Goal: Task Accomplishment & Management: Manage account settings

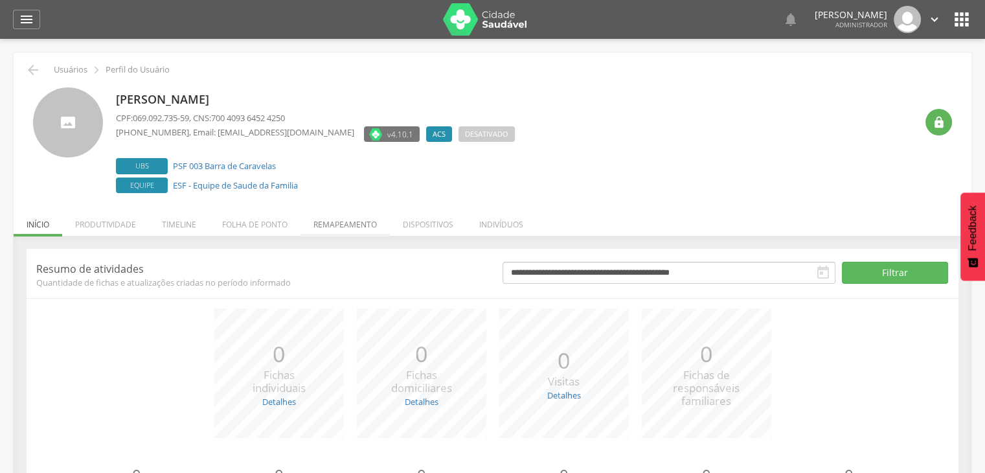
click at [353, 225] on li "Remapeamento" at bounding box center [344, 221] width 89 height 30
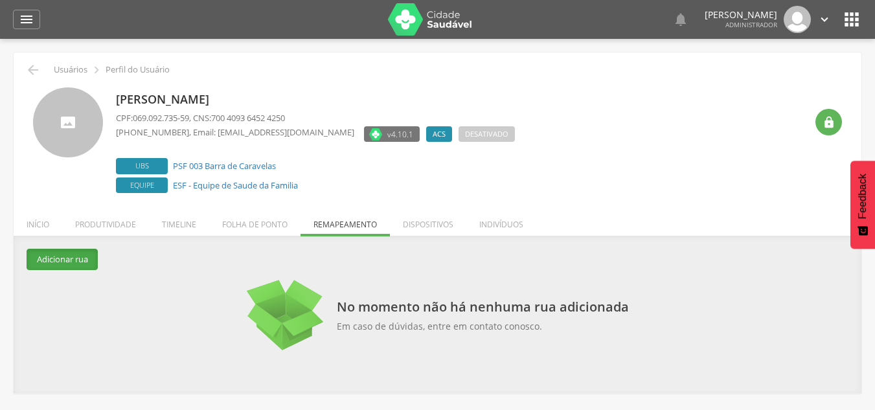
click at [64, 262] on button "Adicionar rua" at bounding box center [62, 259] width 71 height 21
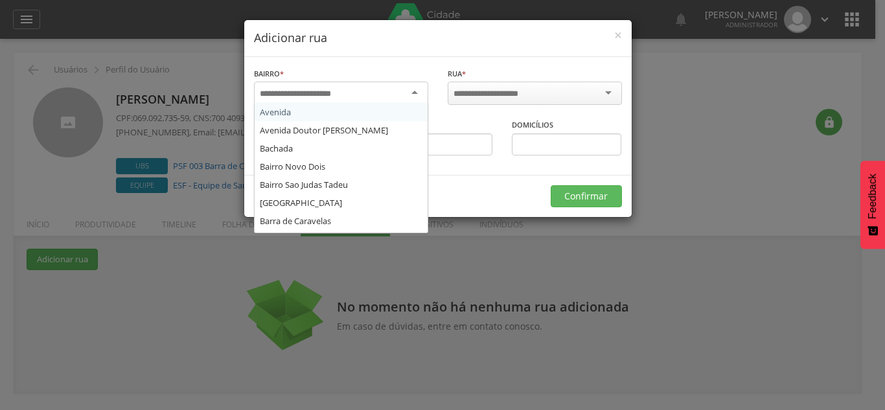
click at [302, 92] on input "select-one" at bounding box center [304, 94] width 88 height 12
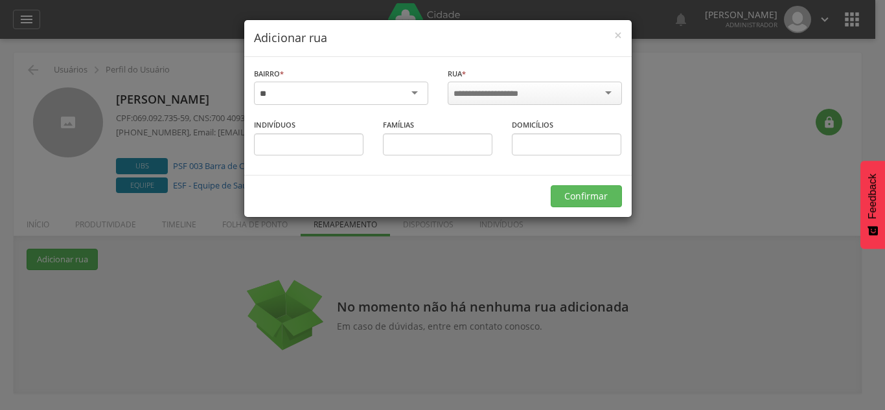
type input "*"
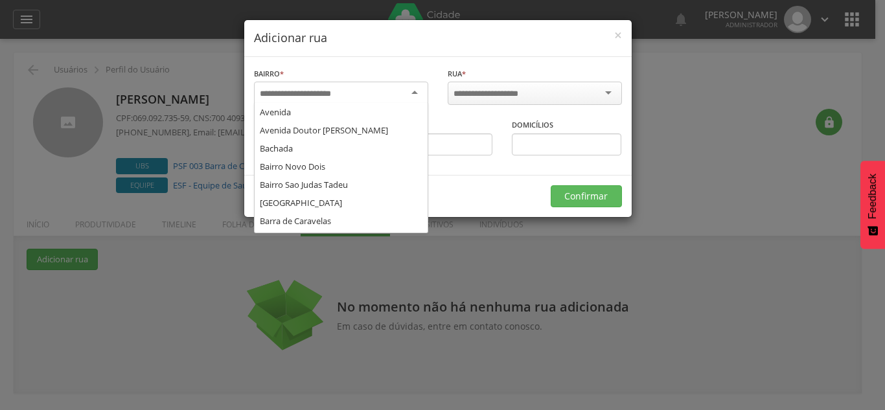
scroll to position [124, 0]
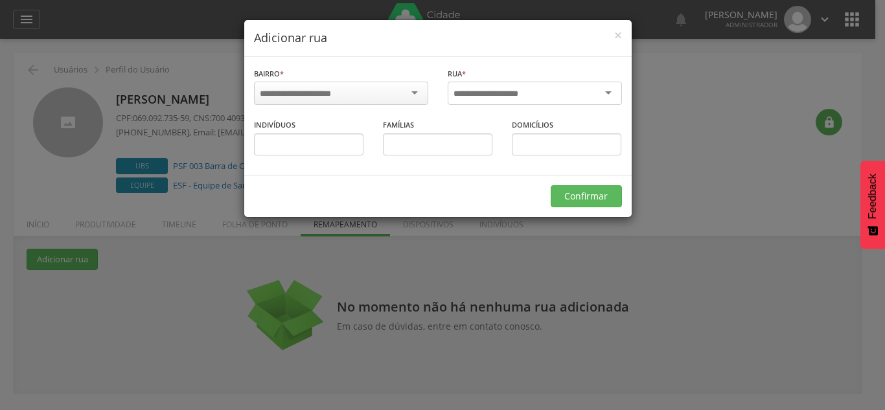
click at [475, 98] on input "select-one" at bounding box center [494, 94] width 82 height 12
click at [409, 99] on div at bounding box center [341, 93] width 174 height 23
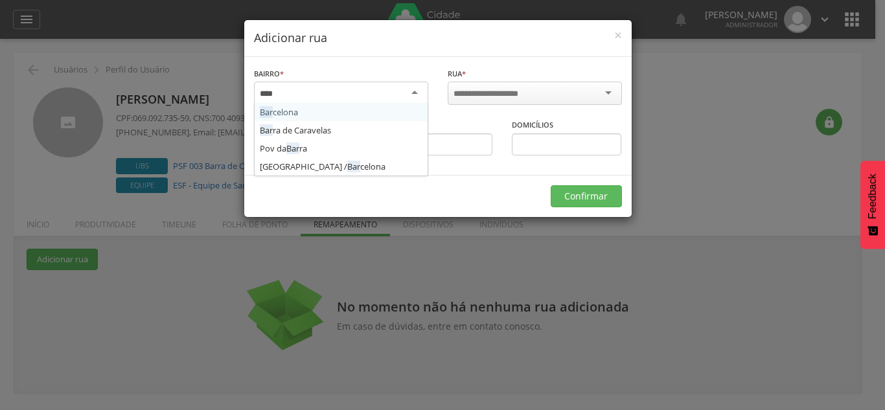
type input "*****"
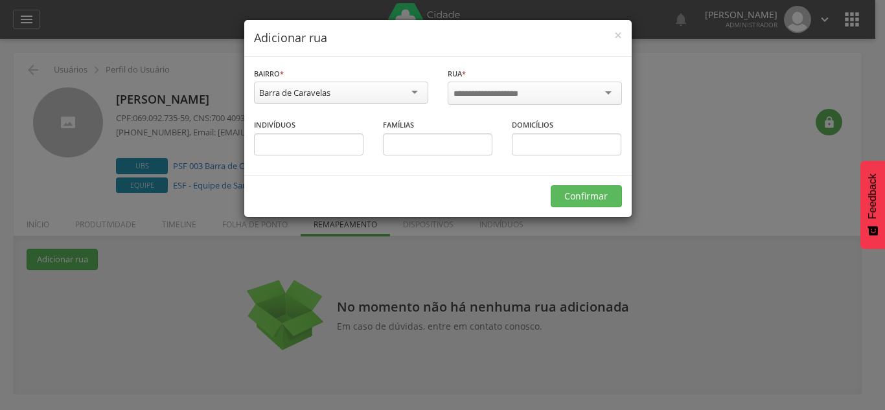
click at [525, 95] on input "select-one" at bounding box center [494, 94] width 82 height 12
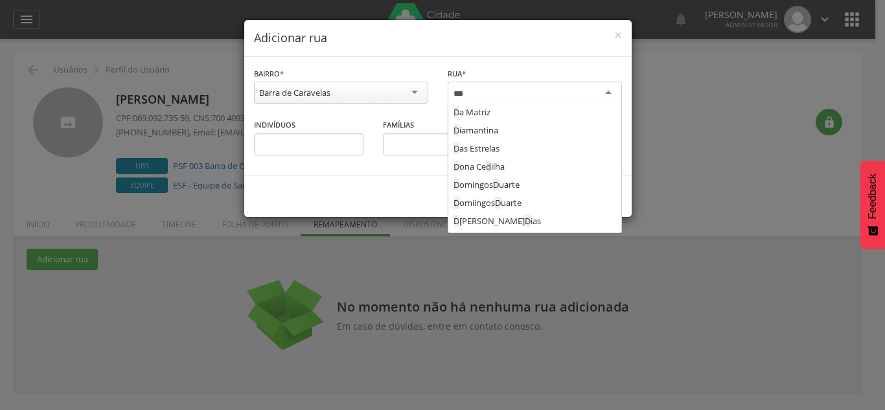
type input "****"
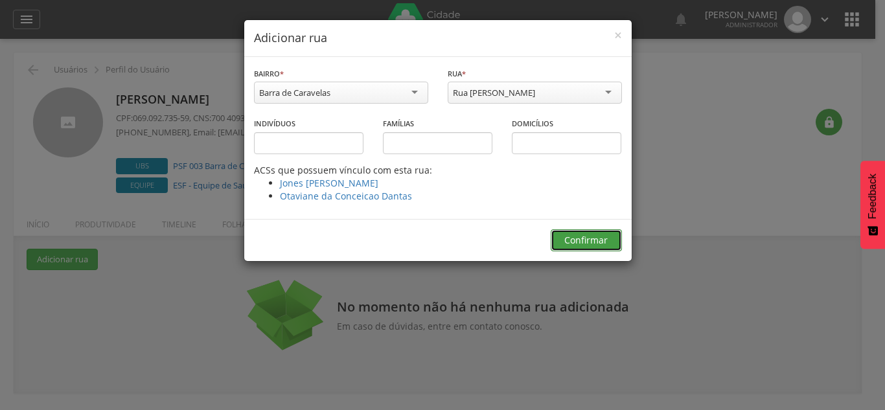
click at [585, 240] on button "Confirmar" at bounding box center [585, 240] width 71 height 22
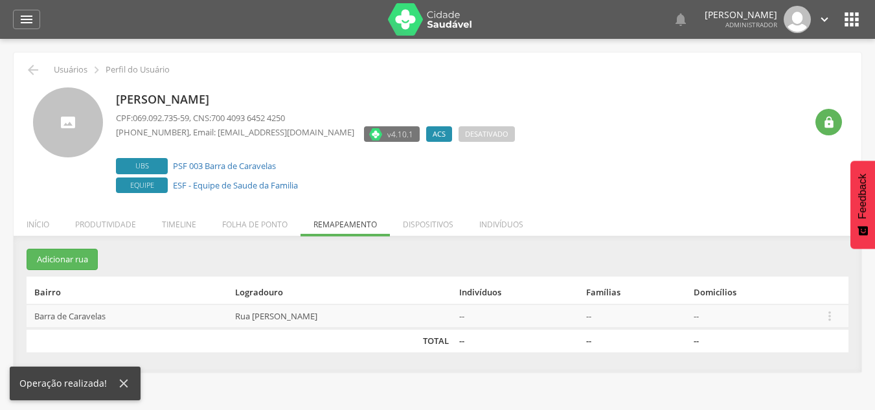
click at [829, 309] on icon "" at bounding box center [829, 316] width 14 height 14
click at [798, 262] on link "Desalocar famílias" at bounding box center [785, 264] width 102 height 16
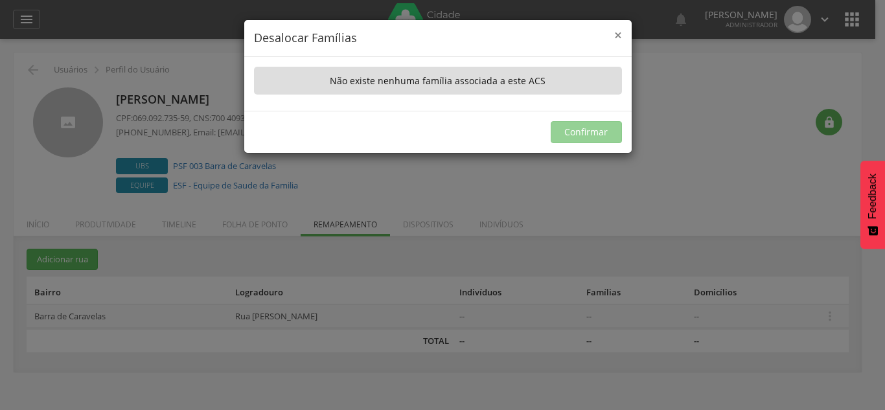
click at [616, 41] on span "×" at bounding box center [618, 35] width 8 height 18
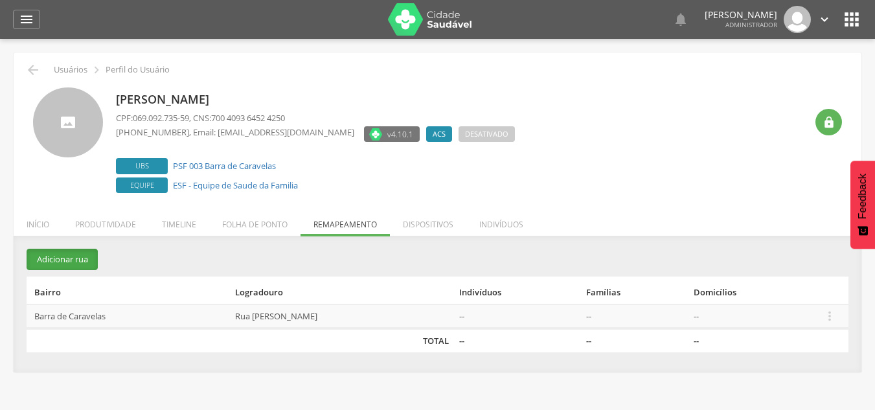
click at [75, 264] on button "Adicionar rua" at bounding box center [62, 259] width 71 height 21
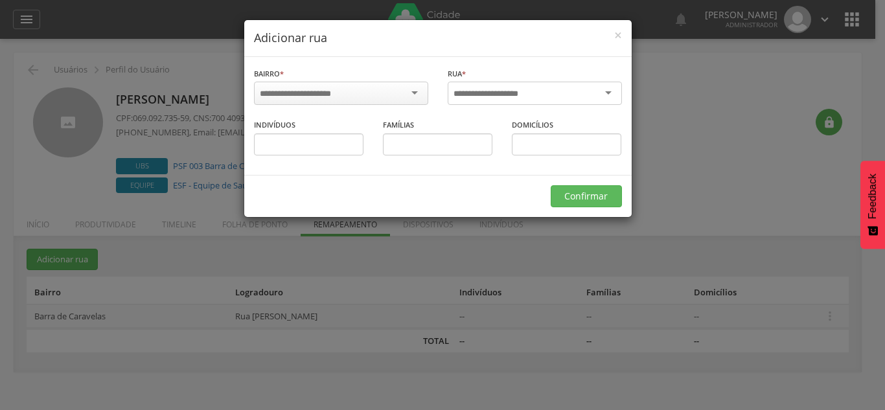
click at [480, 85] on div at bounding box center [534, 93] width 174 height 23
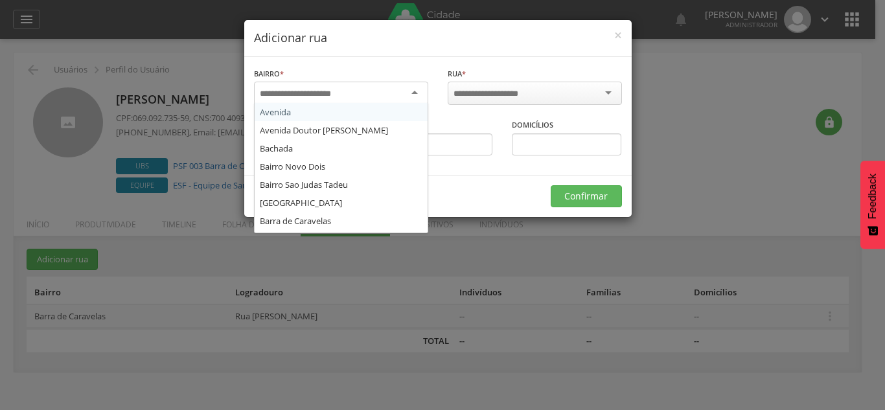
click at [355, 91] on div at bounding box center [341, 93] width 174 height 23
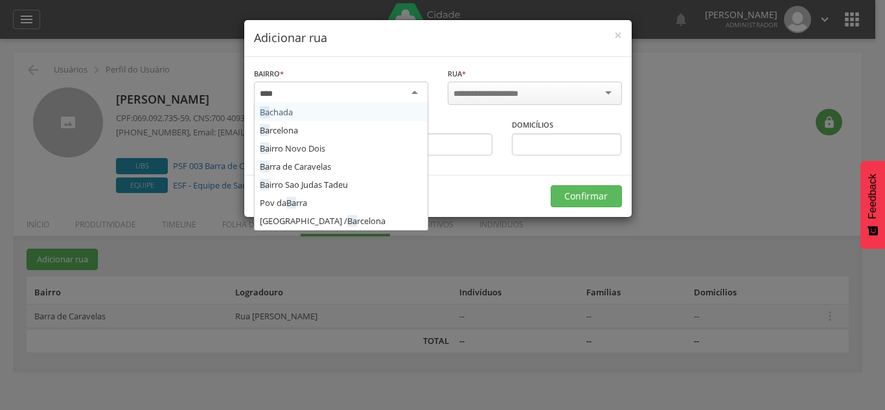
type input "*****"
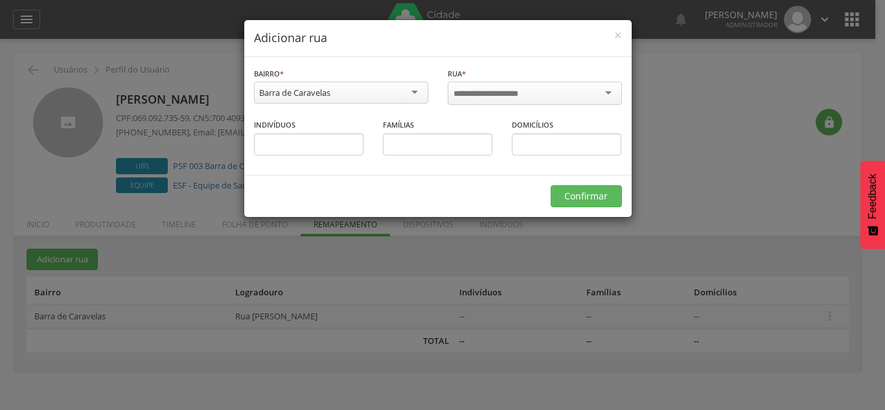
click at [508, 88] on input "select-one" at bounding box center [494, 94] width 82 height 12
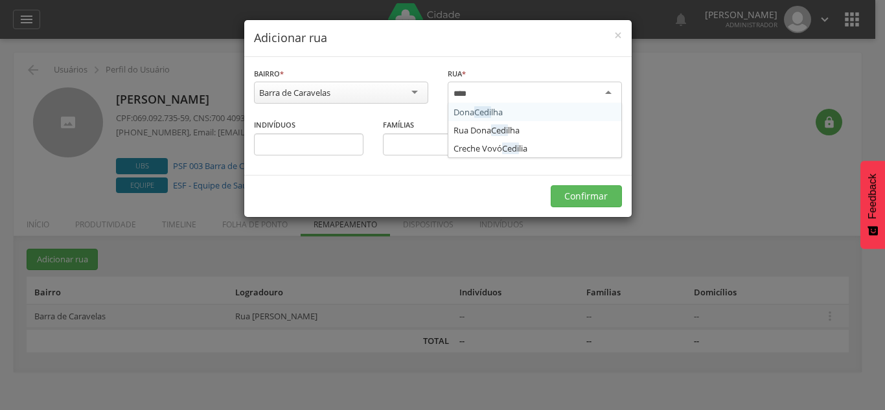
type input "*****"
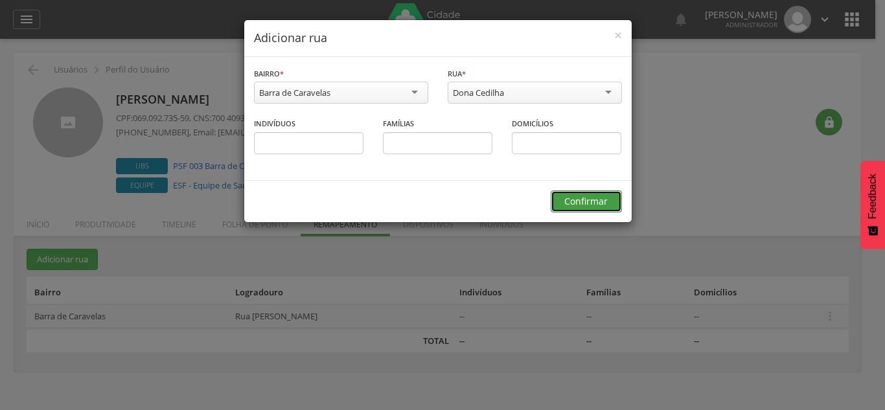
click at [574, 197] on button "Confirmar" at bounding box center [585, 201] width 71 height 22
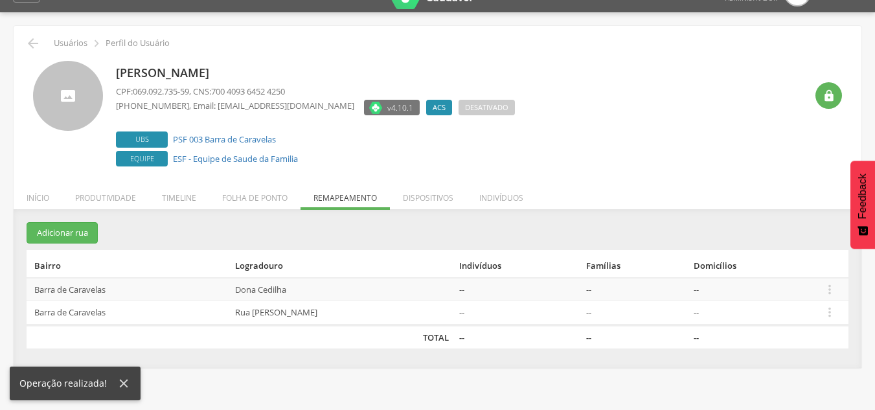
scroll to position [39, 0]
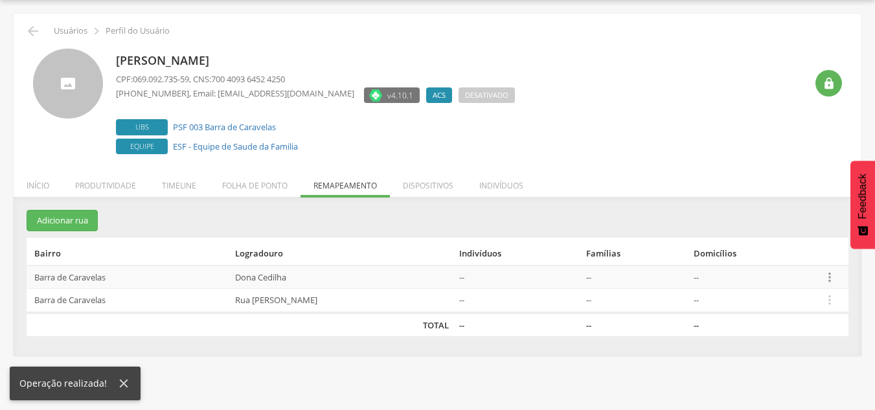
click at [825, 275] on icon "" at bounding box center [829, 277] width 14 height 14
click at [798, 212] on link "Alocar famílias" at bounding box center [785, 210] width 102 height 16
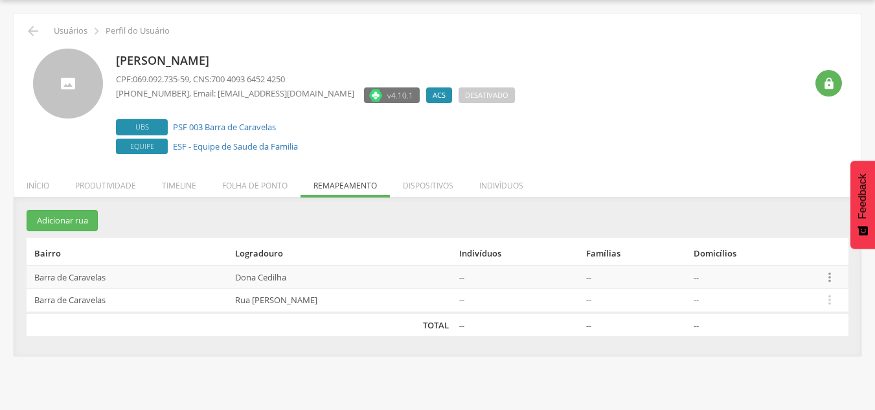
click at [824, 278] on icon "" at bounding box center [829, 277] width 14 height 14
click at [797, 222] on link "Desalocar famílias" at bounding box center [785, 226] width 102 height 16
click at [838, 301] on td " Editar Alocar famílias Desalocar famílias Desvincular ACS" at bounding box center [832, 301] width 31 height 24
drag, startPoint x: 832, startPoint y: 301, endPoint x: 821, endPoint y: 287, distance: 17.5
click at [831, 301] on icon "" at bounding box center [829, 300] width 14 height 14
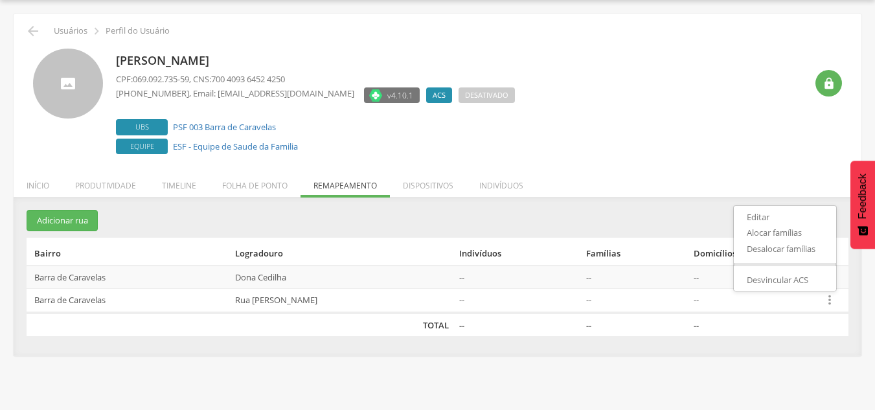
click at [803, 258] on ul "Editar Alocar famílias Desalocar famílias Desvincular ACS" at bounding box center [785, 248] width 104 height 86
drag, startPoint x: 800, startPoint y: 253, endPoint x: 807, endPoint y: 264, distance: 13.5
click at [799, 253] on th "Domicílios" at bounding box center [752, 252] width 128 height 28
click at [834, 304] on icon "" at bounding box center [829, 300] width 14 height 14
click at [796, 249] on link "Desalocar famílias" at bounding box center [785, 249] width 102 height 16
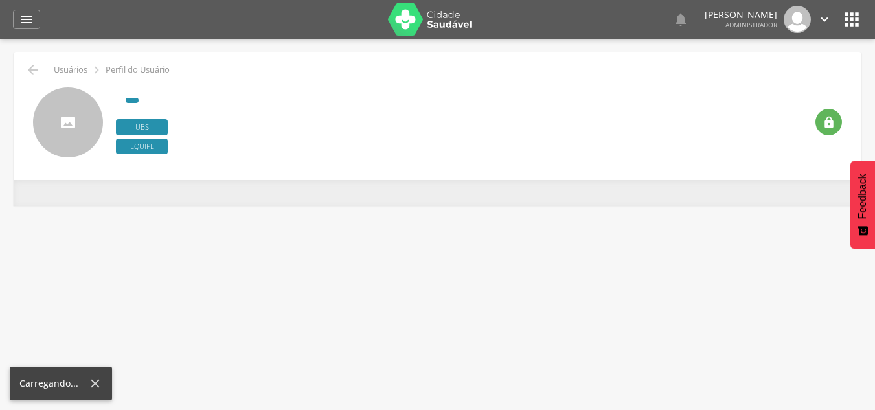
scroll to position [39, 0]
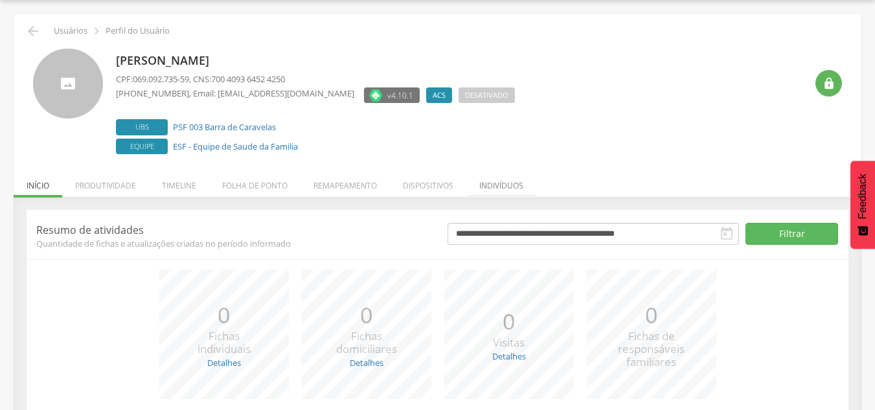
click at [513, 183] on li "Indivíduos" at bounding box center [501, 182] width 70 height 30
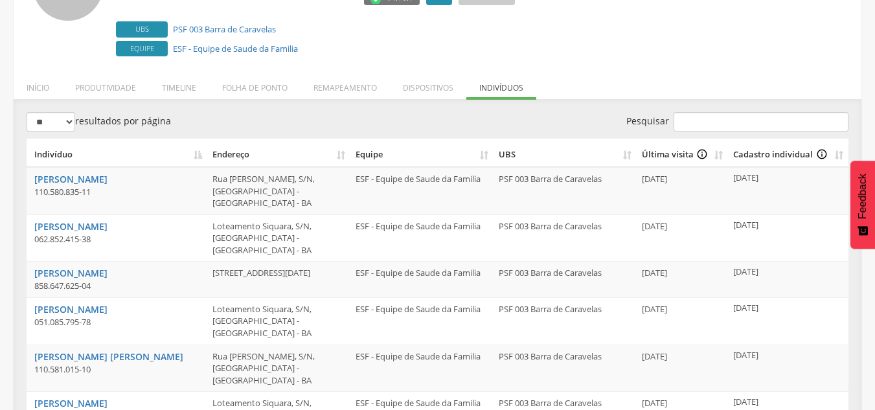
scroll to position [155, 0]
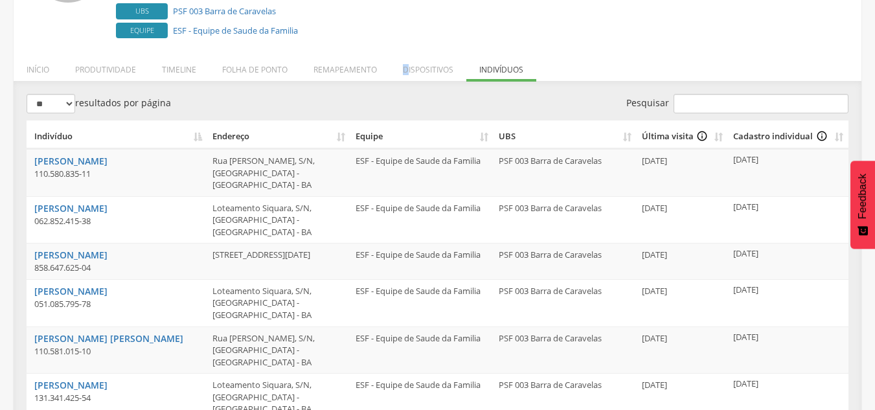
click at [405, 70] on li "Dispositivos" at bounding box center [428, 66] width 76 height 30
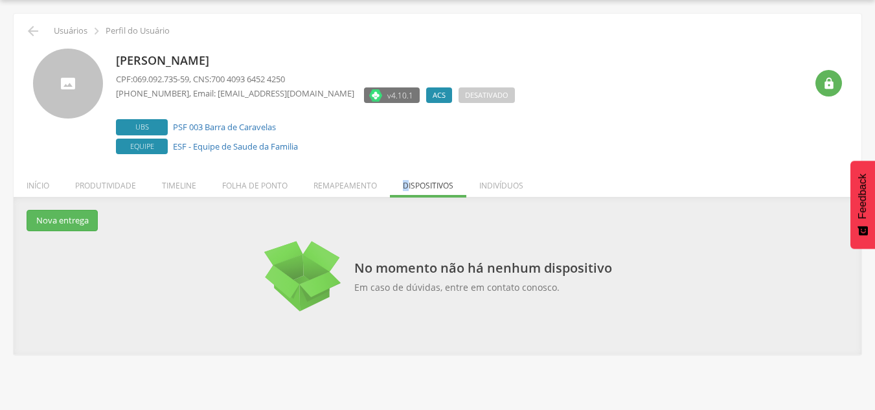
scroll to position [39, 0]
click at [352, 176] on li "Remapeamento" at bounding box center [344, 182] width 89 height 30
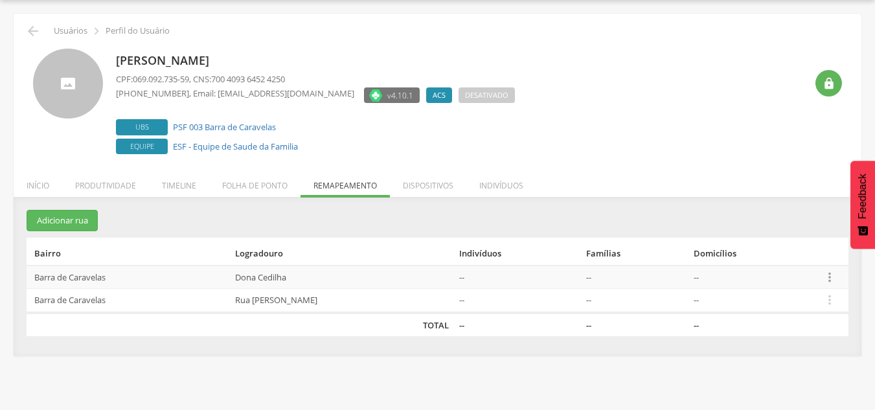
click at [826, 275] on icon "" at bounding box center [829, 277] width 14 height 14
click at [775, 211] on link "Alocar famílias" at bounding box center [785, 210] width 102 height 16
click at [829, 298] on icon "" at bounding box center [829, 300] width 14 height 14
click at [800, 253] on link "Desalocar famílias" at bounding box center [785, 249] width 102 height 16
click at [826, 283] on icon "" at bounding box center [829, 277] width 14 height 14
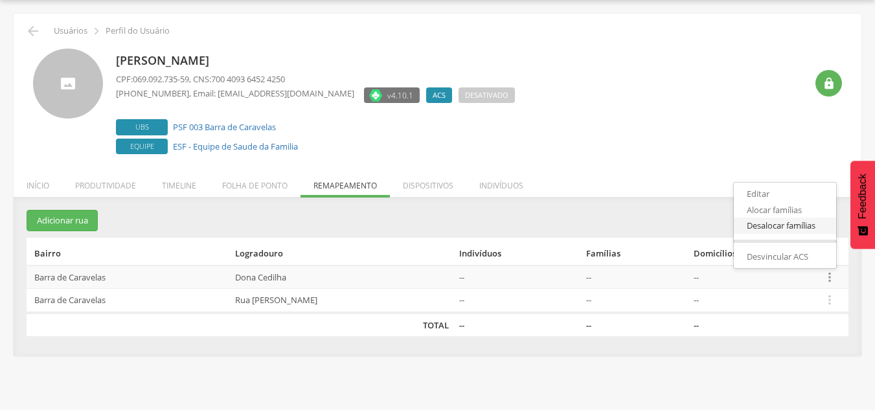
click at [773, 229] on link "Desalocar famílias" at bounding box center [785, 226] width 102 height 16
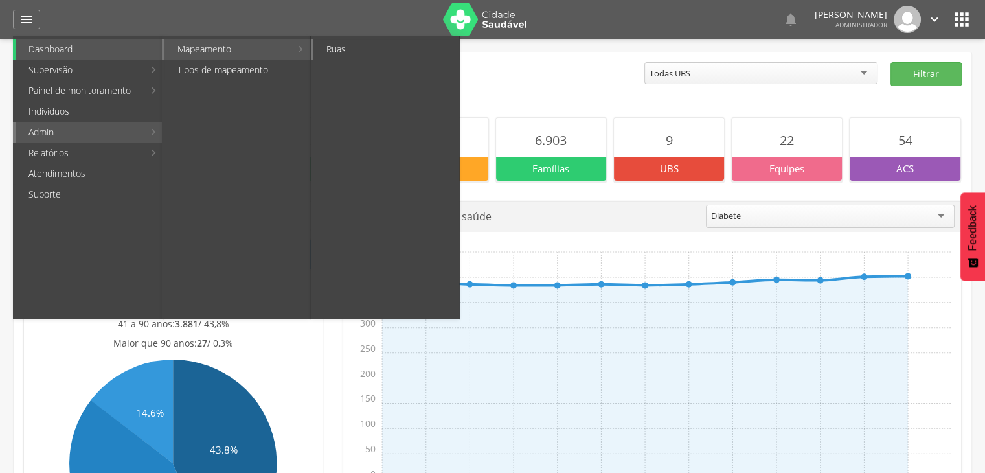
click at [366, 52] on link "Ruas" at bounding box center [386, 49] width 146 height 21
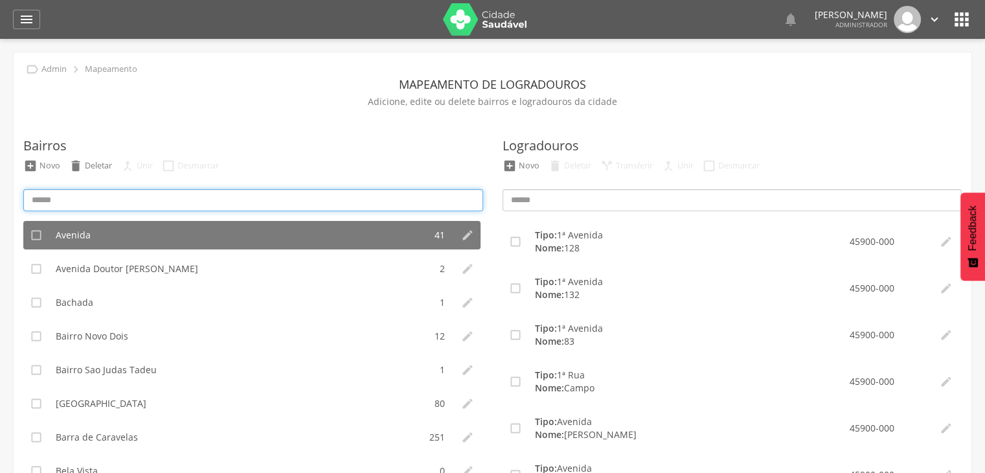
click at [210, 196] on input at bounding box center [253, 200] width 460 height 22
type input "*****"
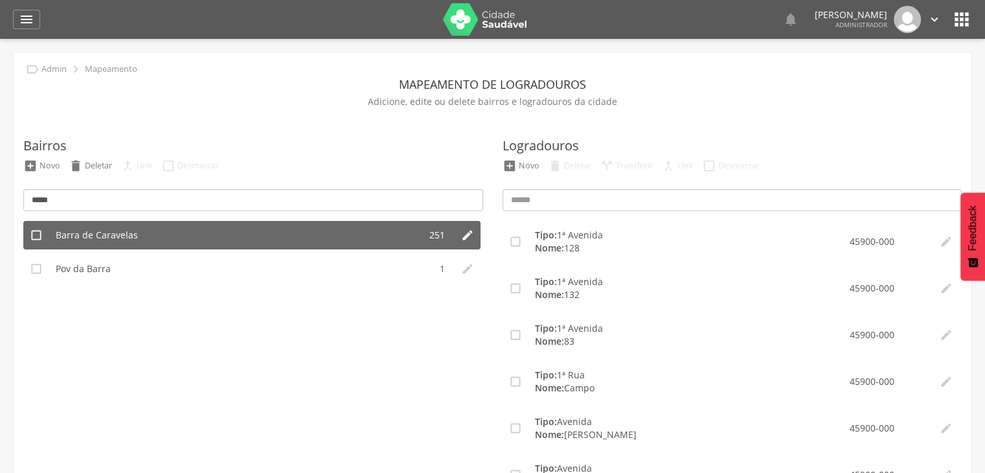
click at [236, 231] on li "Barra de Caravelas" at bounding box center [234, 235] width 370 height 28
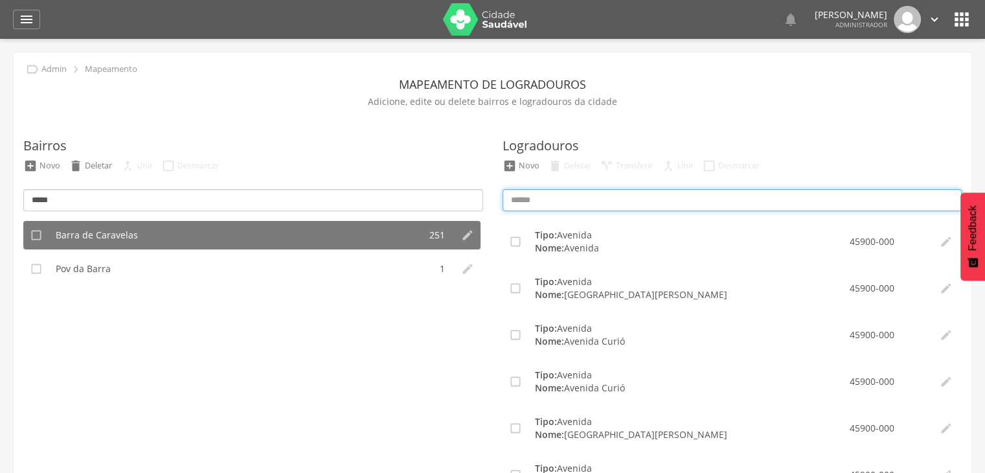
click at [589, 195] on input at bounding box center [732, 200] width 460 height 22
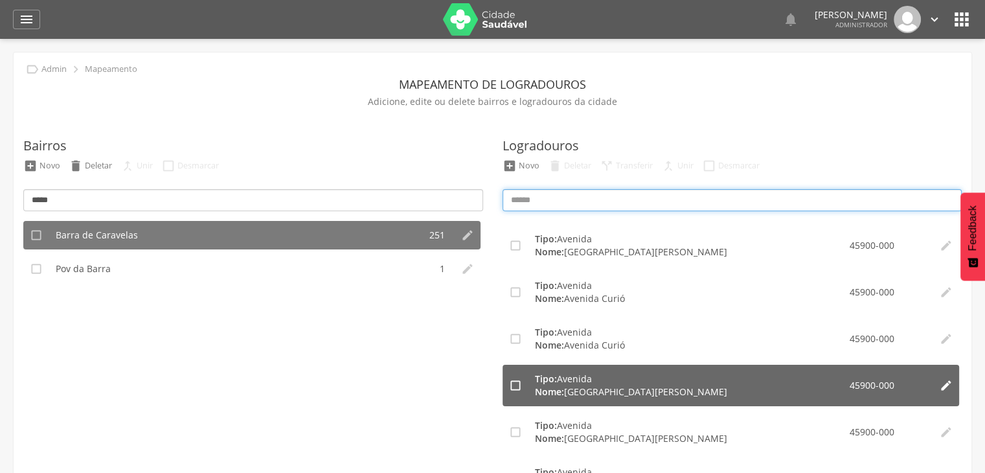
scroll to position [65, 0]
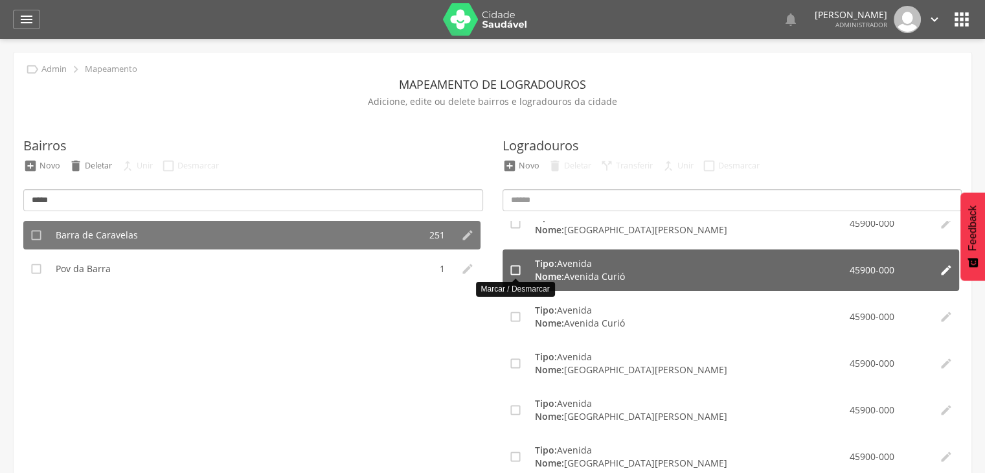
click at [515, 273] on icon "" at bounding box center [515, 270] width 13 height 13
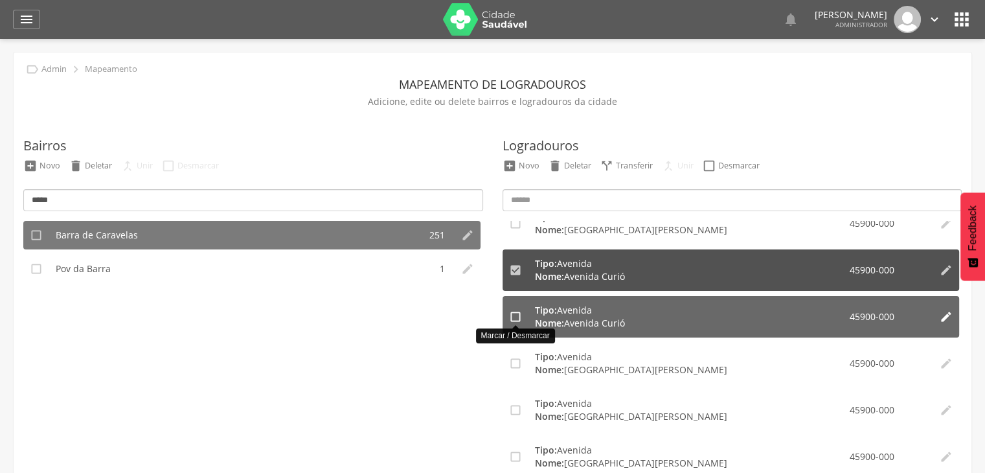
click at [515, 317] on icon "" at bounding box center [515, 316] width 13 height 13
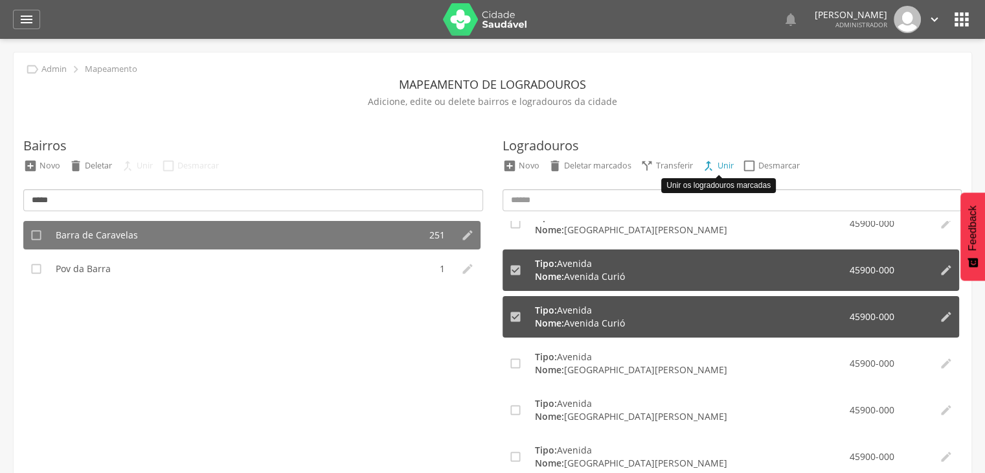
click at [726, 161] on div "Unir" at bounding box center [725, 165] width 16 height 11
type input "**********"
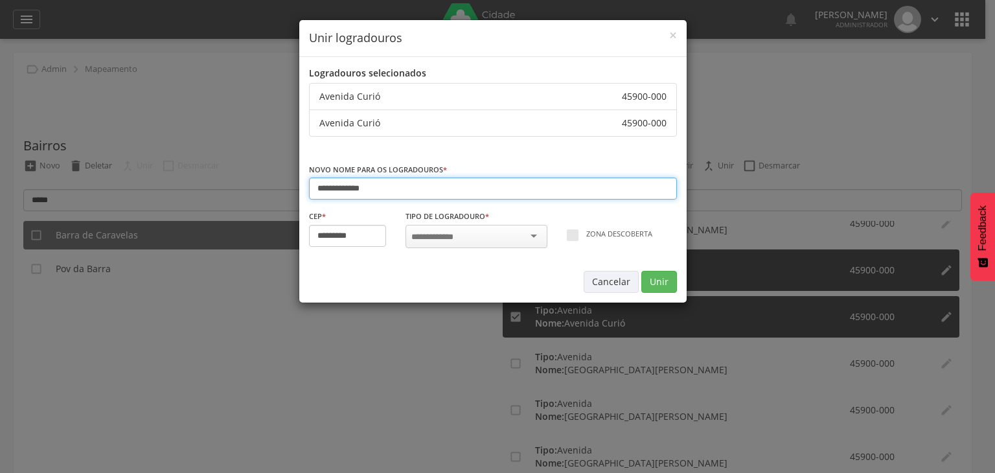
type input "*********"
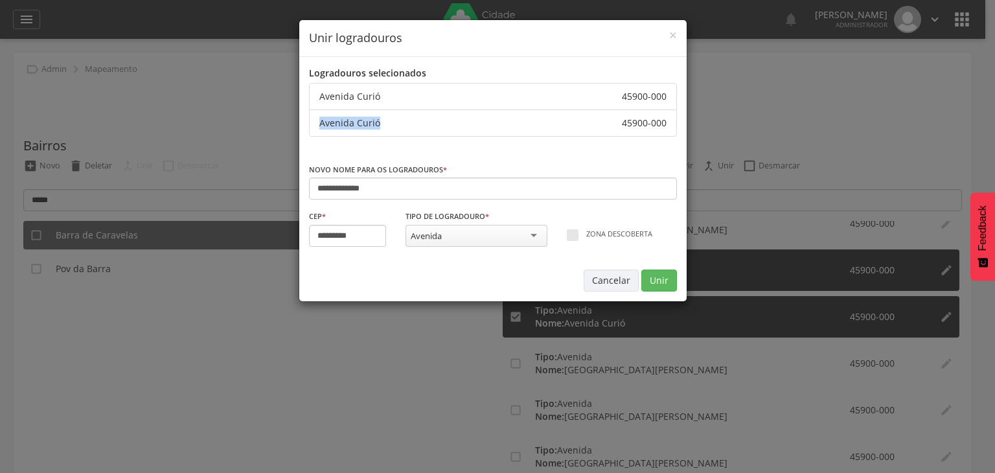
drag, startPoint x: 389, startPoint y: 126, endPoint x: 313, endPoint y: 119, distance: 75.4
click at [313, 119] on li "Avenida Curió 45900-000" at bounding box center [493, 122] width 368 height 27
click at [662, 275] on button "Unir" at bounding box center [659, 280] width 36 height 22
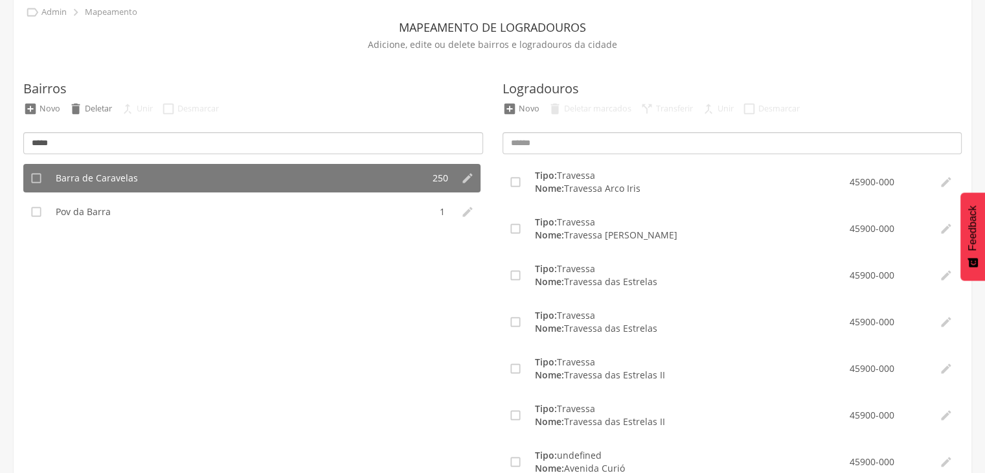
scroll to position [91, 0]
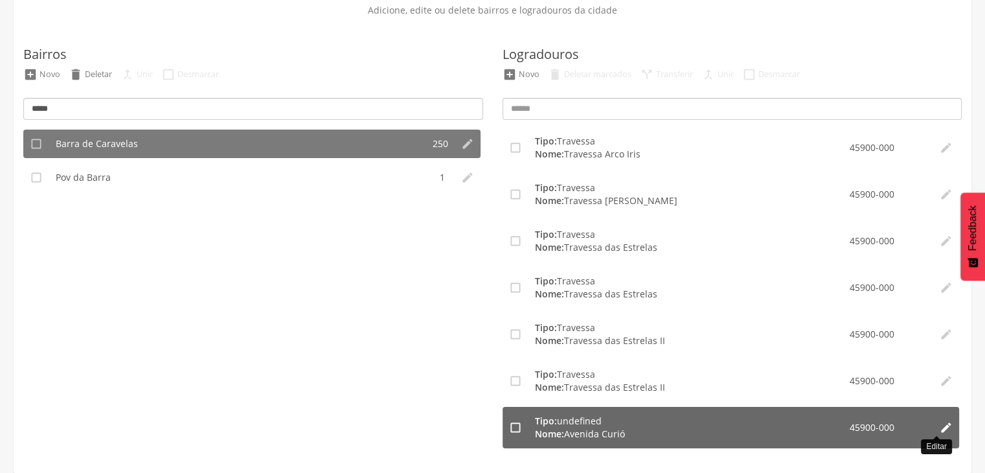
click at [940, 431] on icon "" at bounding box center [946, 427] width 13 height 13
type input "**********"
type input "*********"
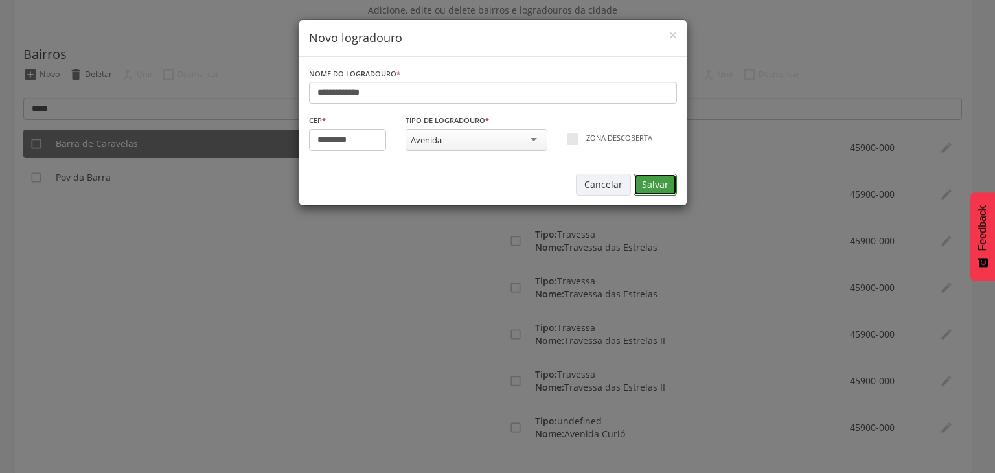
click at [646, 179] on button "Salvar" at bounding box center [654, 185] width 43 height 22
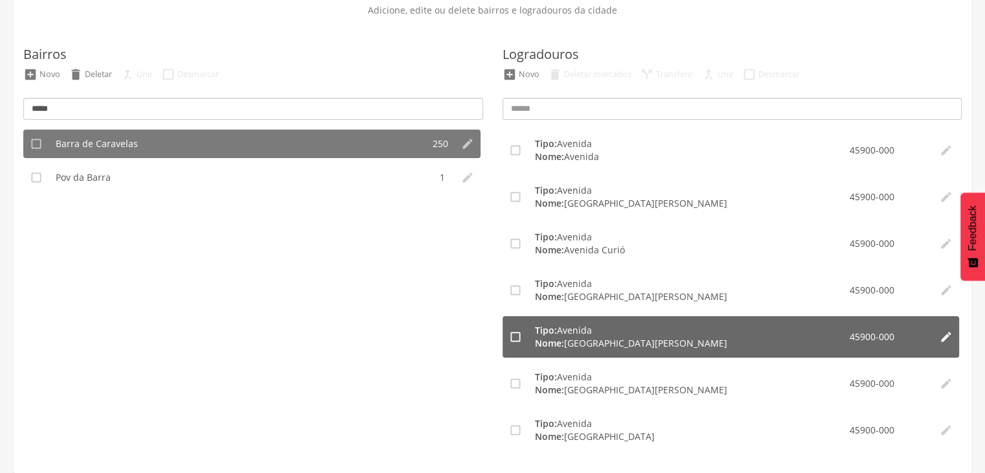
scroll to position [65, 0]
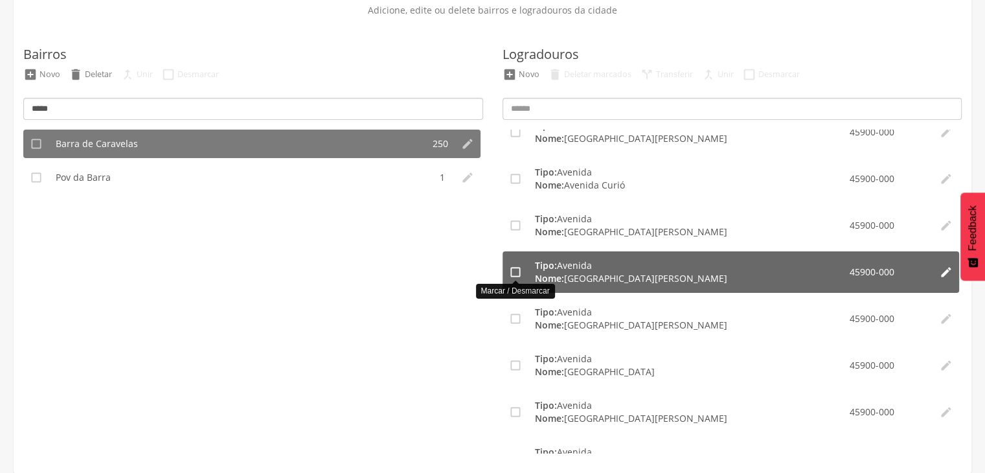
click at [519, 270] on icon "" at bounding box center [515, 271] width 13 height 13
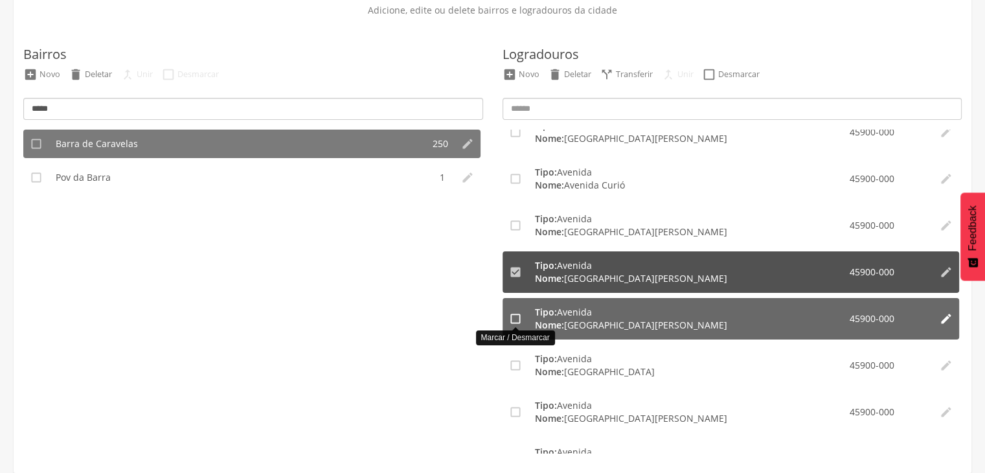
click at [510, 322] on icon "" at bounding box center [515, 318] width 13 height 13
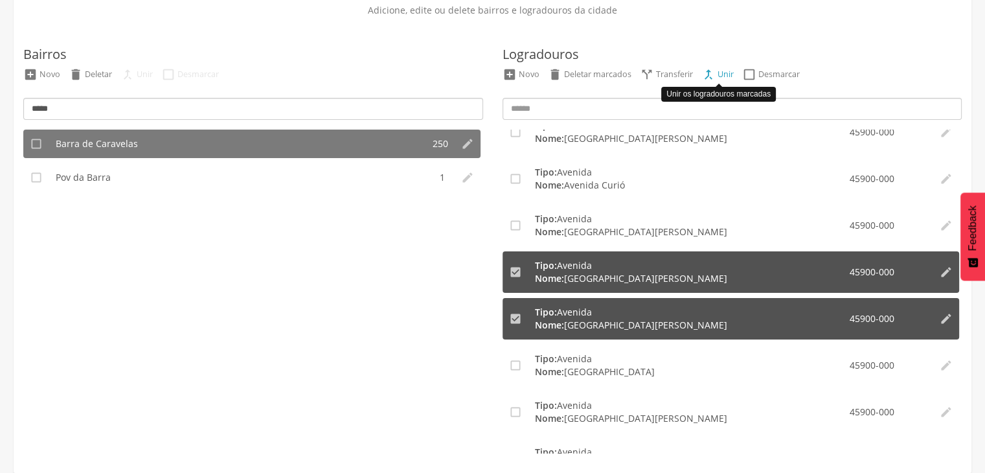
click at [719, 71] on div "Unir" at bounding box center [725, 74] width 16 height 11
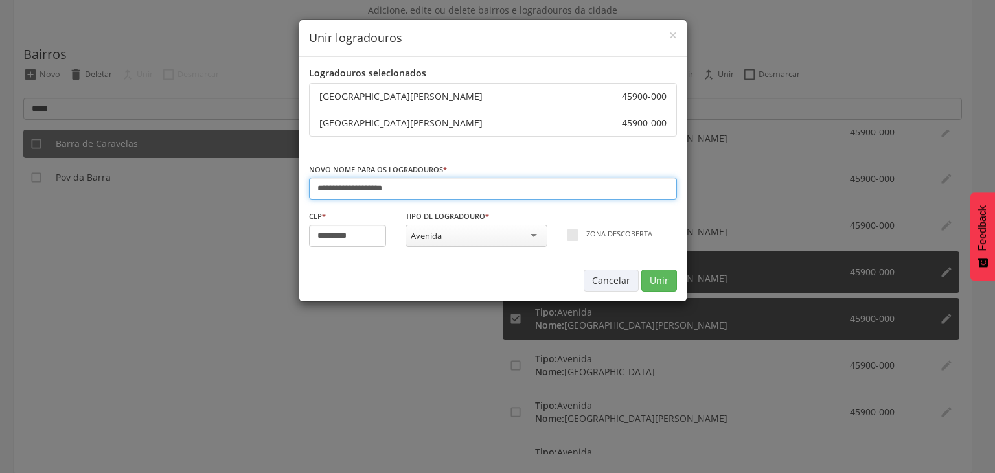
drag, startPoint x: 350, startPoint y: 185, endPoint x: 243, endPoint y: 168, distance: 108.3
click at [243, 168] on div "**********" at bounding box center [497, 236] width 995 height 473
type input "**********"
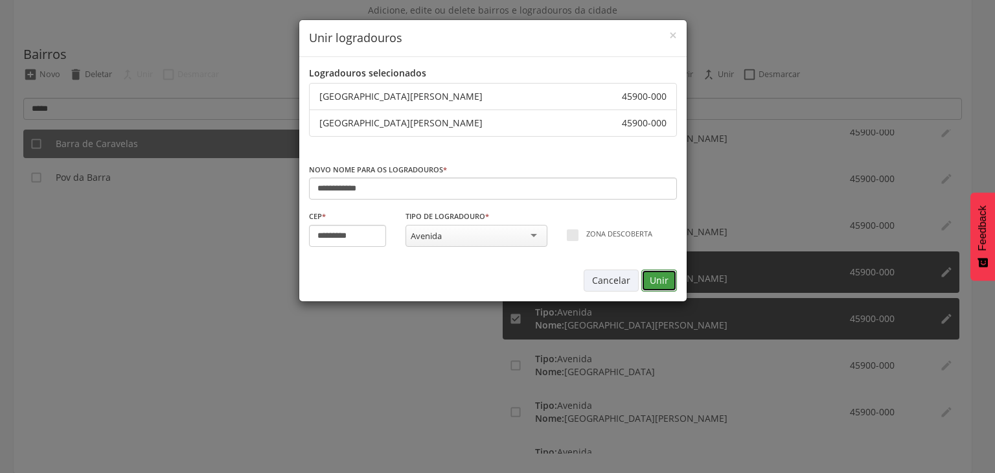
click at [662, 276] on button "Unir" at bounding box center [659, 280] width 36 height 22
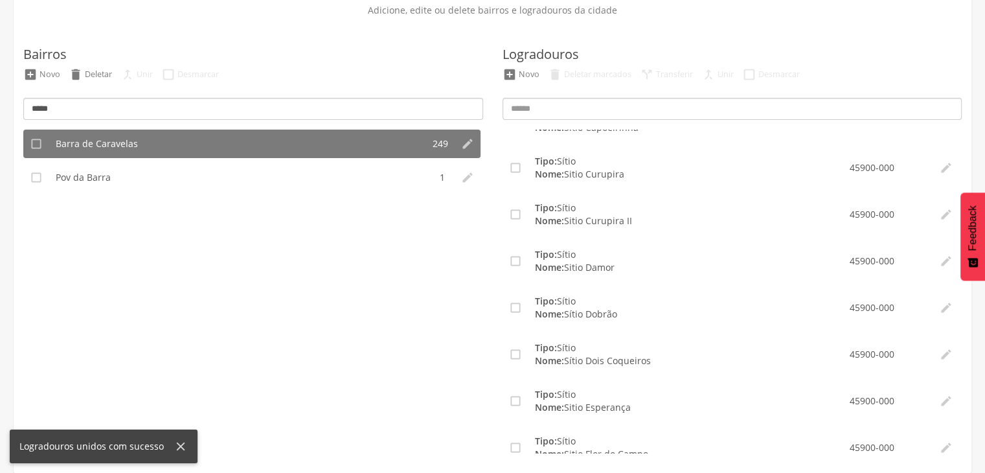
scroll to position [11285, 0]
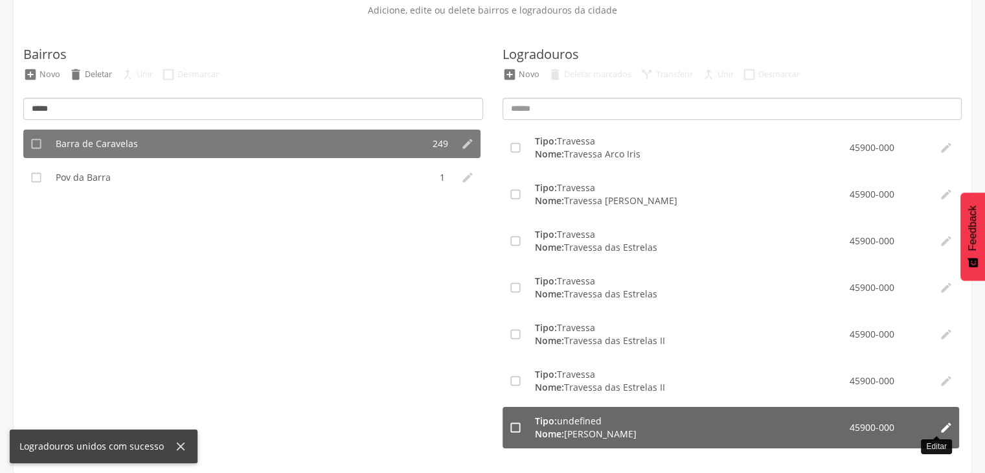
click at [941, 425] on icon "" at bounding box center [946, 427] width 13 height 13
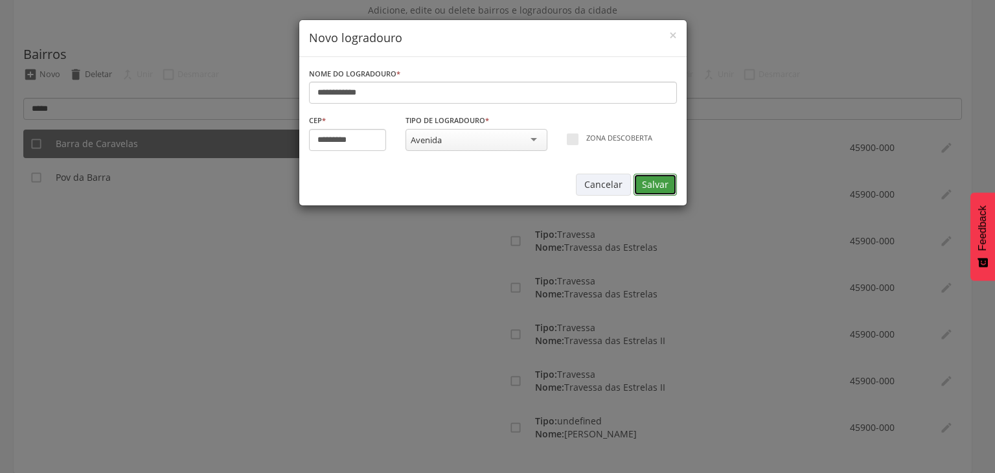
click at [667, 183] on button "Salvar" at bounding box center [654, 185] width 43 height 22
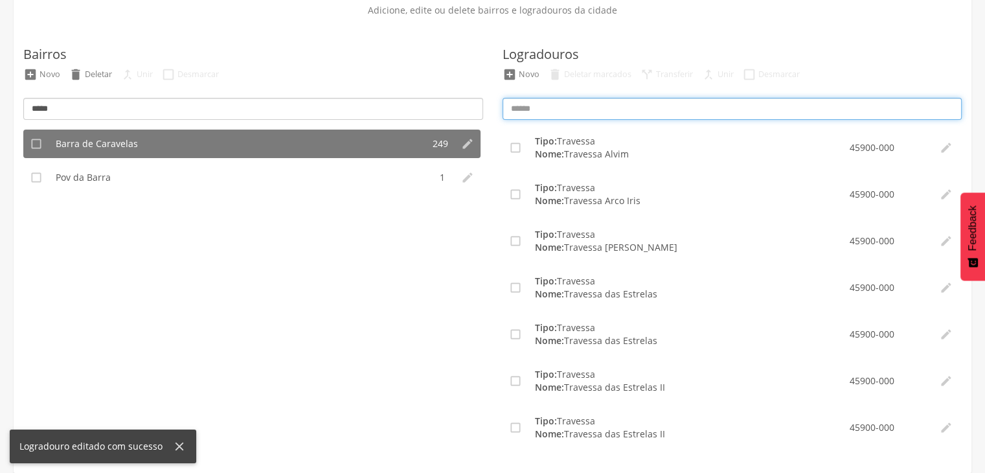
click at [632, 104] on input at bounding box center [732, 109] width 460 height 22
type input "*******"
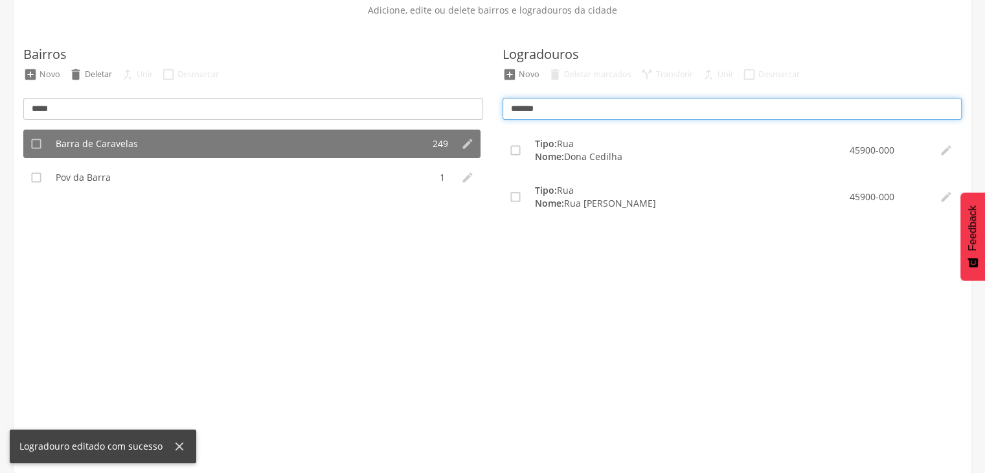
scroll to position [0, 0]
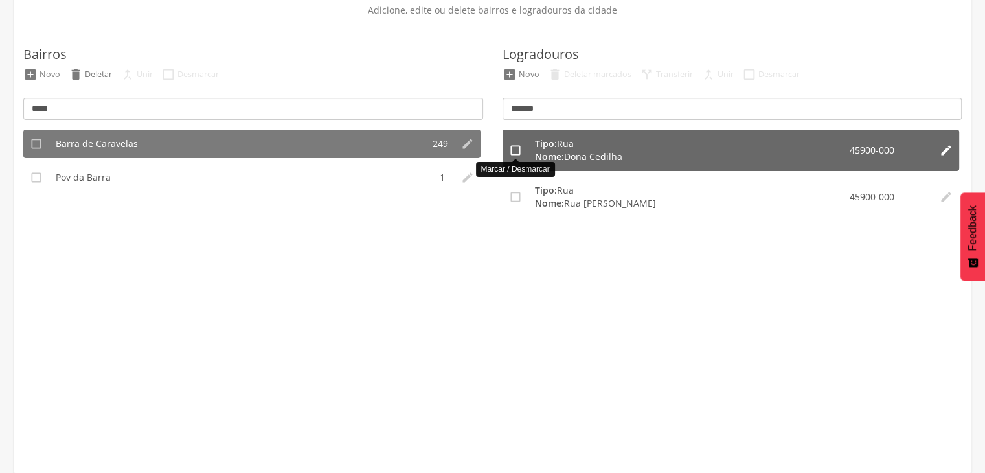
drag, startPoint x: 512, startPoint y: 150, endPoint x: 517, endPoint y: 172, distance: 22.5
click at [512, 149] on icon "" at bounding box center [515, 150] width 13 height 13
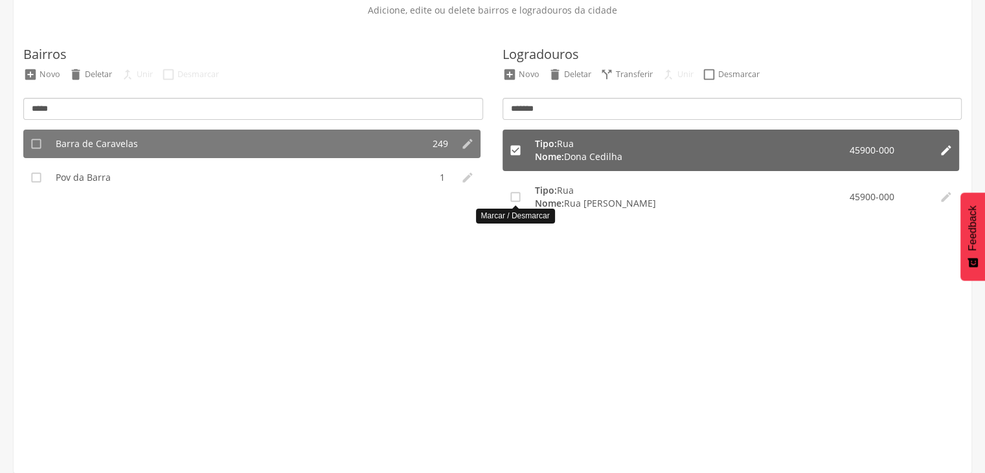
drag, startPoint x: 516, startPoint y: 197, endPoint x: 695, endPoint y: 114, distance: 197.9
click at [516, 196] on icon "" at bounding box center [515, 196] width 13 height 13
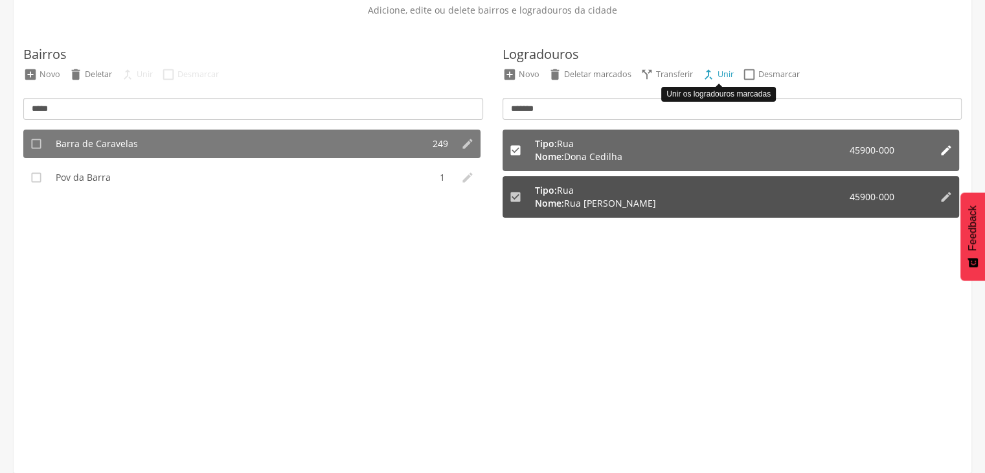
click at [725, 73] on div "Unir" at bounding box center [725, 74] width 16 height 11
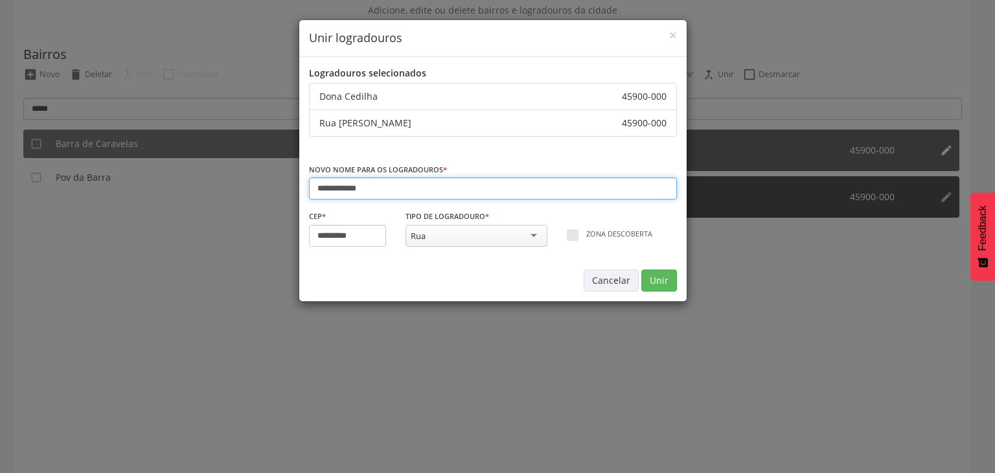
click at [317, 181] on input "**********" at bounding box center [493, 188] width 368 height 22
type input "**********"
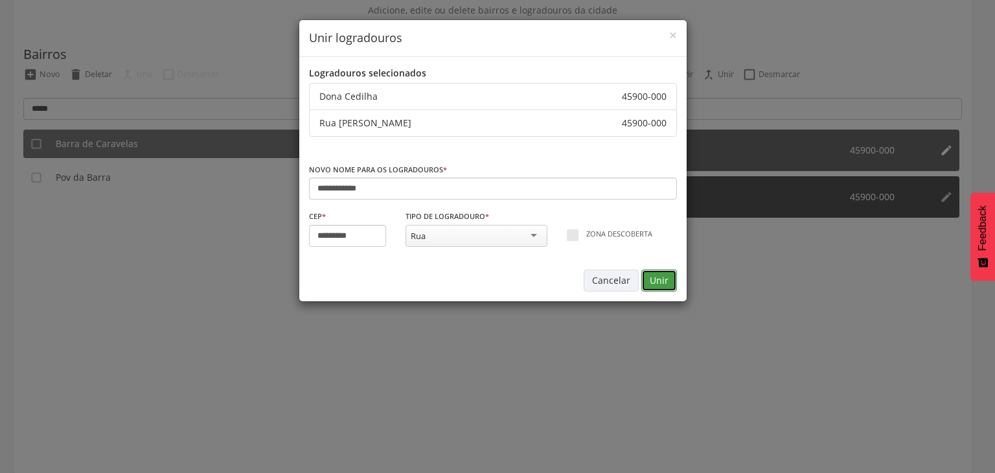
click at [660, 275] on button "Unir" at bounding box center [659, 280] width 36 height 22
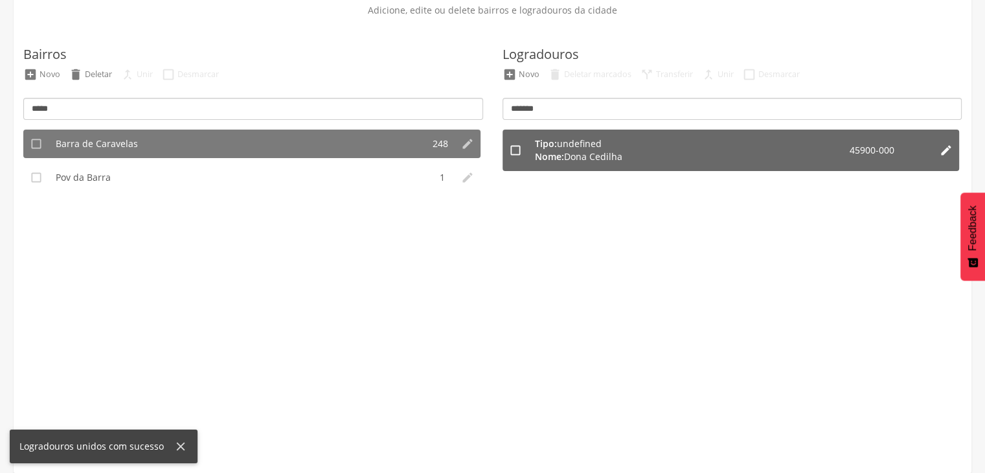
click at [952, 150] on icon "" at bounding box center [946, 150] width 13 height 13
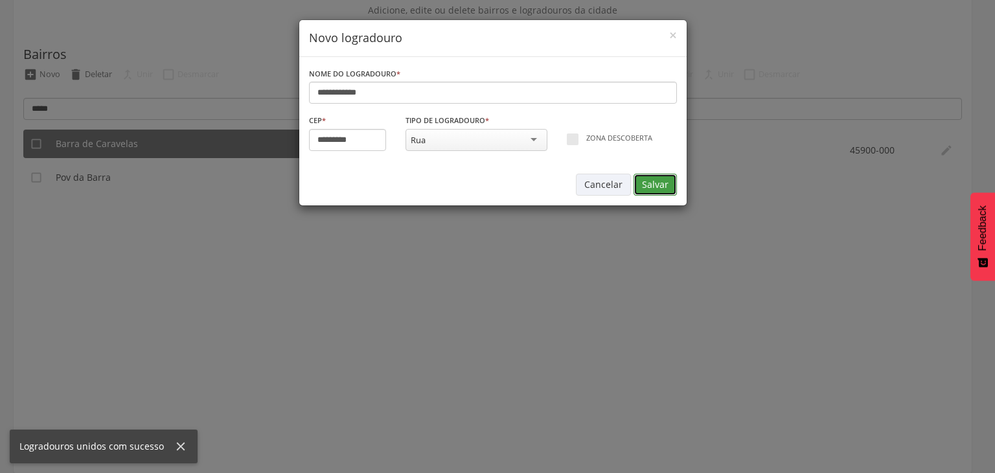
click at [662, 182] on button "Salvar" at bounding box center [654, 185] width 43 height 22
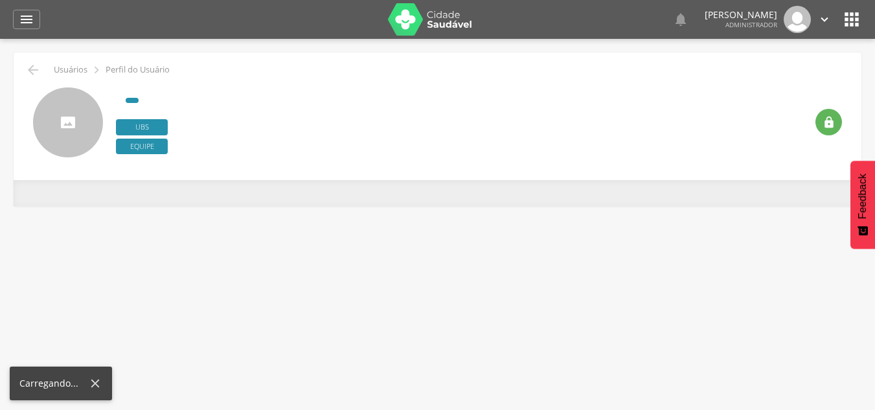
scroll to position [39, 0]
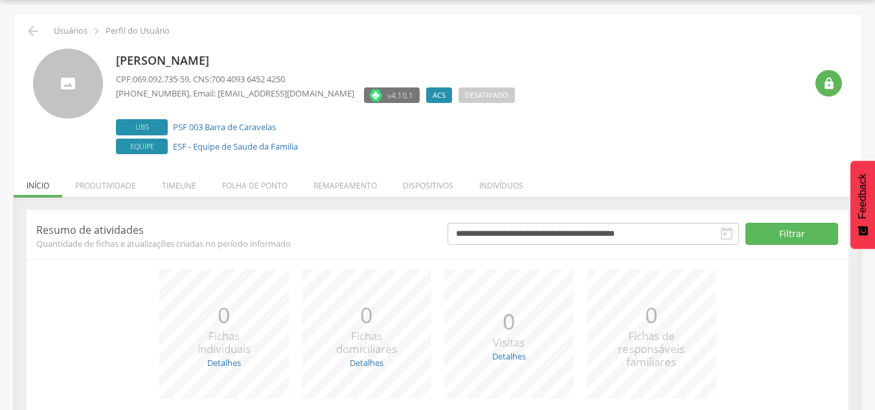
click at [338, 190] on li "Remapeamento" at bounding box center [344, 182] width 89 height 30
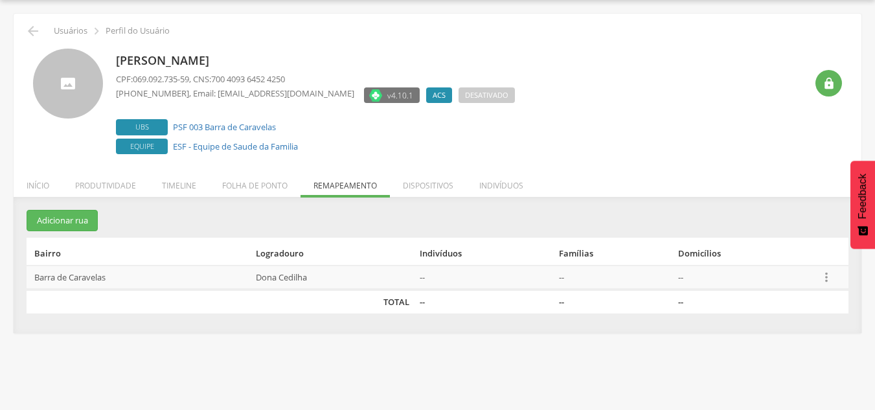
click at [830, 280] on icon "" at bounding box center [826, 277] width 14 height 14
click at [778, 225] on link "Desalocar famílias" at bounding box center [781, 226] width 102 height 16
click at [440, 187] on li "Dispositivos" at bounding box center [428, 182] width 76 height 30
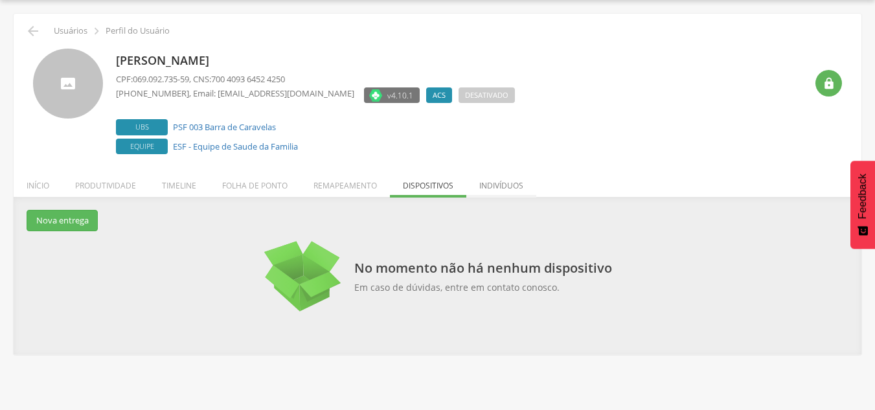
click at [484, 190] on li "Indivíduos" at bounding box center [501, 182] width 70 height 30
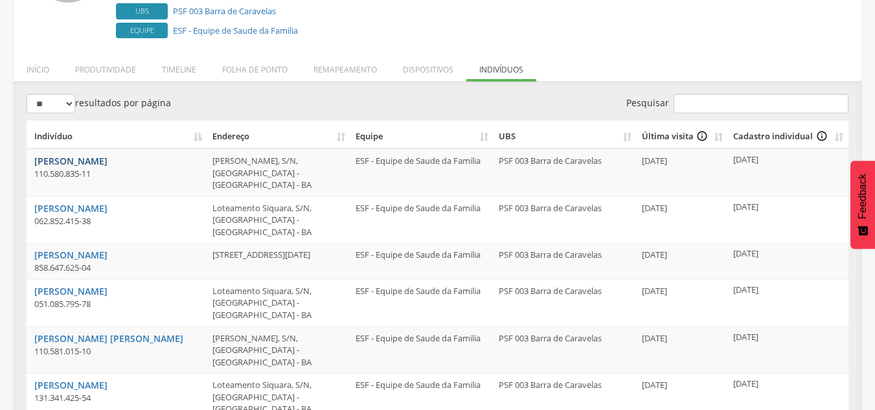
scroll to position [0, 0]
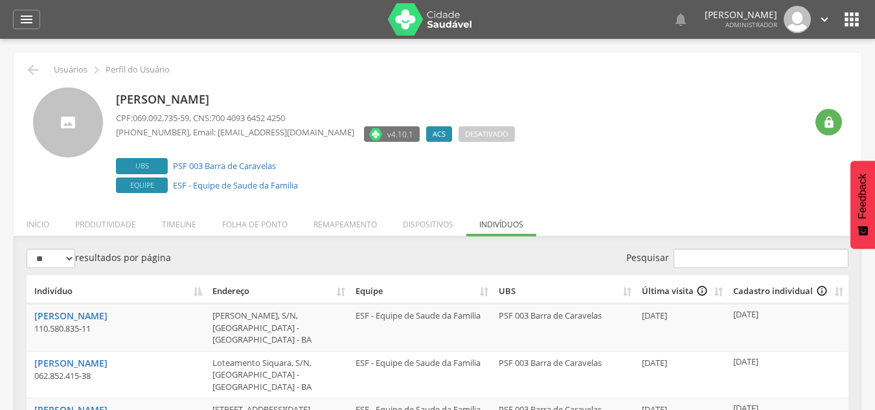
drag, startPoint x: 117, startPoint y: 98, endPoint x: 277, endPoint y: 95, distance: 160.0
click at [275, 96] on p "Myrlana Tavares Gomes" at bounding box center [315, 99] width 399 height 17
copy p "Myrlana Tavares Gomes"
click at [842, 10] on icon "" at bounding box center [851, 19] width 21 height 21
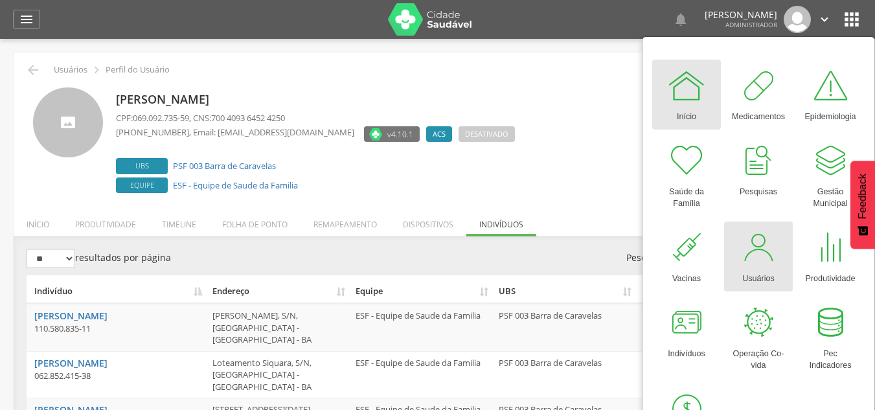
click at [772, 270] on div "Usuários" at bounding box center [758, 276] width 32 height 18
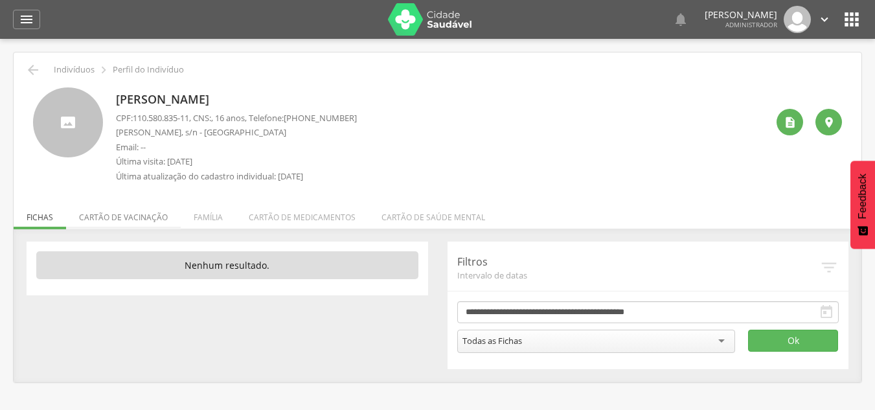
click at [149, 218] on li "Cartão de vacinação" at bounding box center [123, 214] width 115 height 30
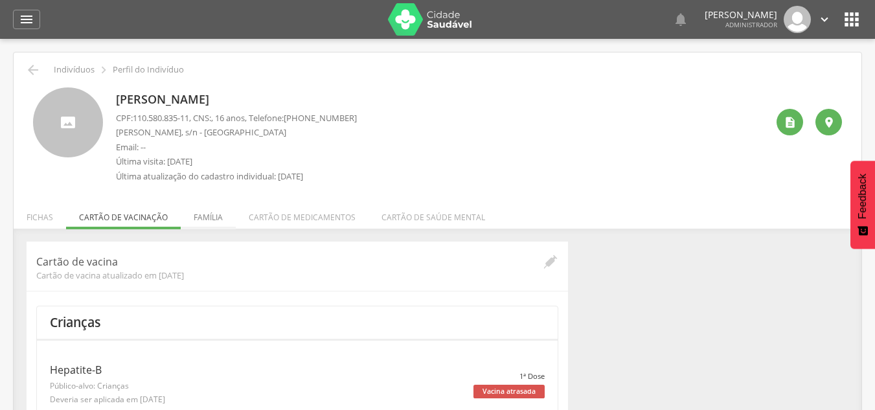
click at [206, 216] on li "Família" at bounding box center [208, 214] width 55 height 30
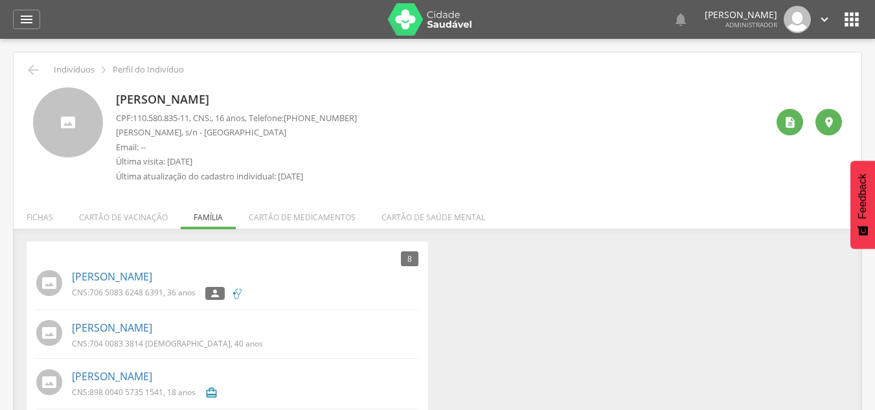
drag, startPoint x: 294, startPoint y: 213, endPoint x: 333, endPoint y: 213, distance: 39.5
click at [295, 213] on li "Cartão de medicamentos" at bounding box center [302, 214] width 133 height 30
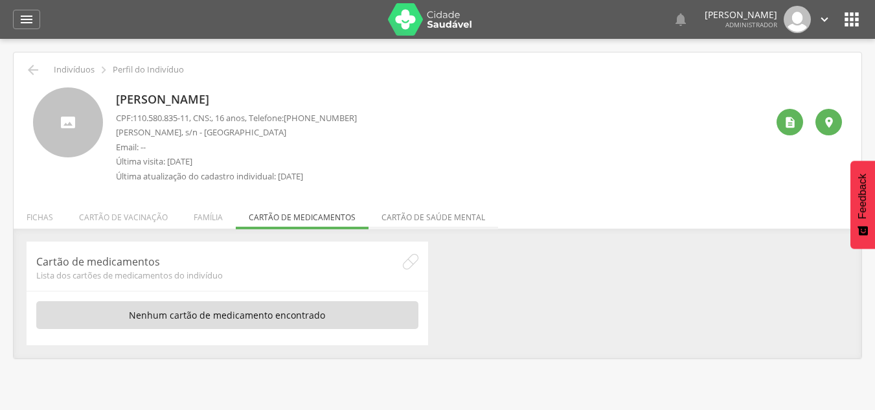
click at [469, 210] on li "Cartão de saúde mental" at bounding box center [433, 214] width 130 height 30
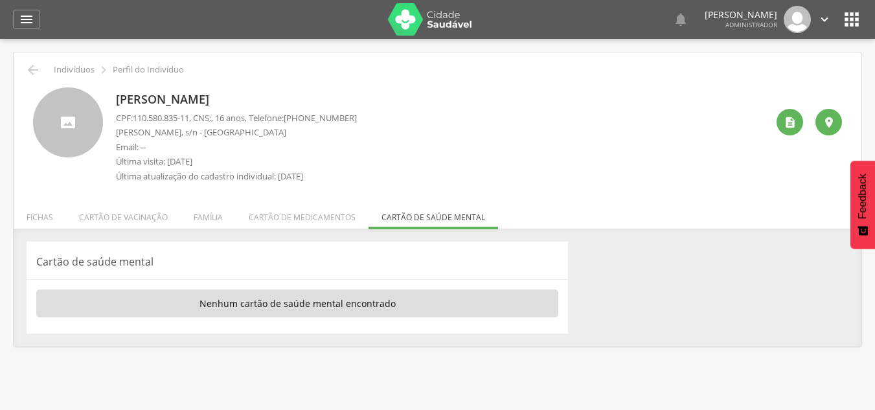
click at [51, 209] on li "Fichas" at bounding box center [40, 214] width 52 height 30
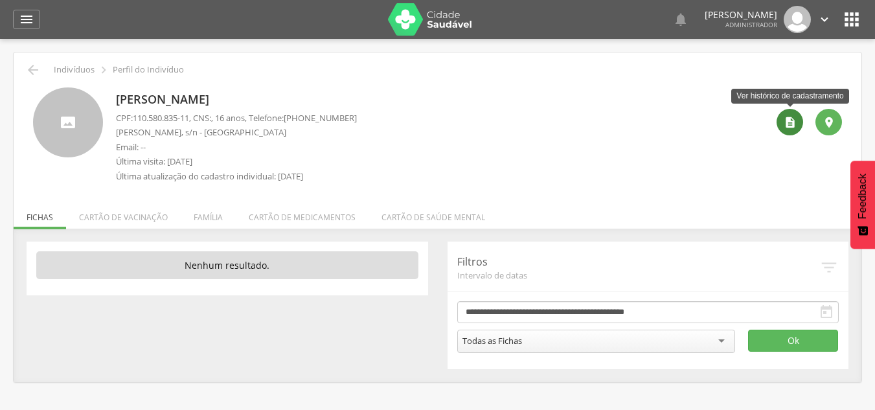
click at [792, 127] on icon "" at bounding box center [789, 122] width 13 height 13
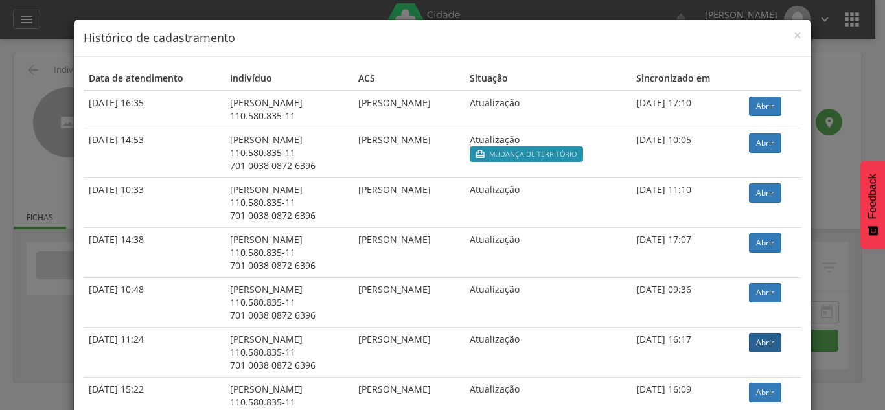
click at [780, 124] on body " Dashboard Supervisão Produtividade Mapa da cidade Mapa de cobertura Ranking A…" at bounding box center [442, 205] width 885 height 410
click at [773, 104] on link "Abrir" at bounding box center [765, 105] width 32 height 19
click at [793, 34] on span "×" at bounding box center [797, 35] width 8 height 18
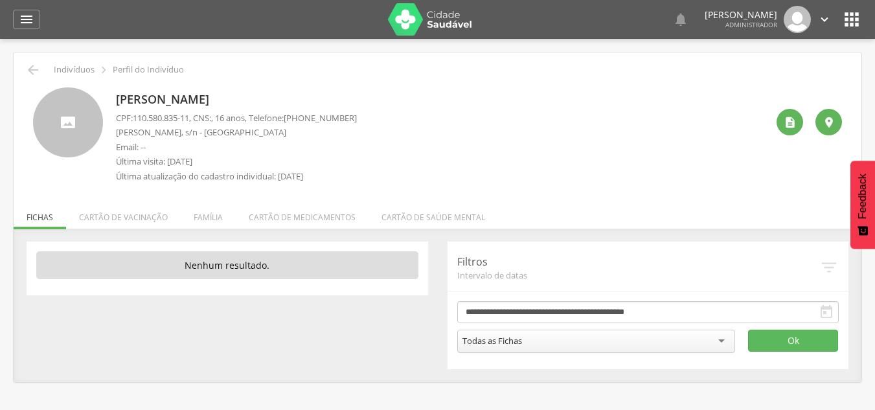
click at [283, 207] on li "Cartão de medicamentos" at bounding box center [302, 214] width 133 height 30
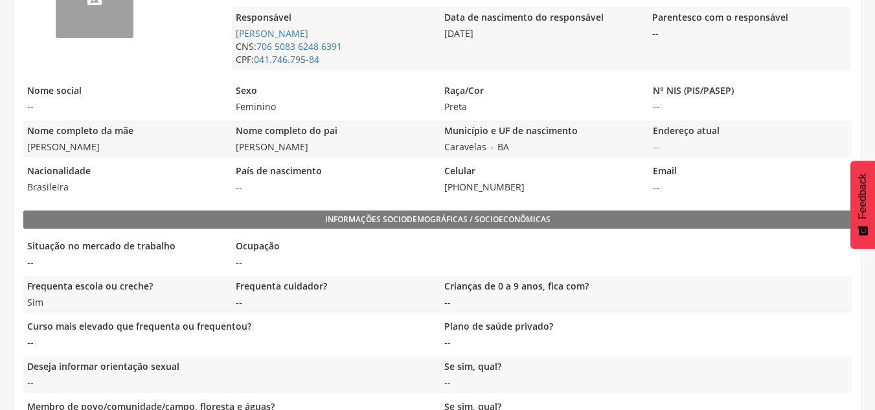
scroll to position [383, 0]
drag, startPoint x: 660, startPoint y: 135, endPoint x: 732, endPoint y: 130, distance: 71.4
click at [732, 130] on legend "Endereço atual" at bounding box center [750, 131] width 202 height 15
click at [725, 175] on legend "Email" at bounding box center [750, 171] width 202 height 15
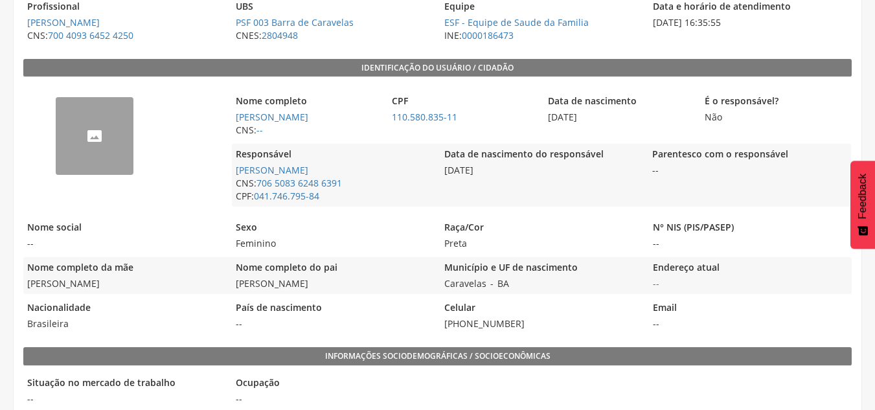
scroll to position [0, 0]
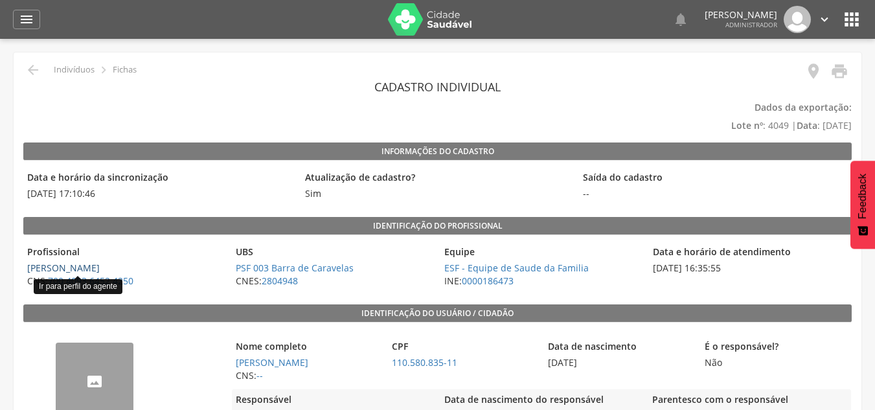
click at [90, 268] on link "[PERSON_NAME]" at bounding box center [63, 268] width 73 height 12
type input "**********"
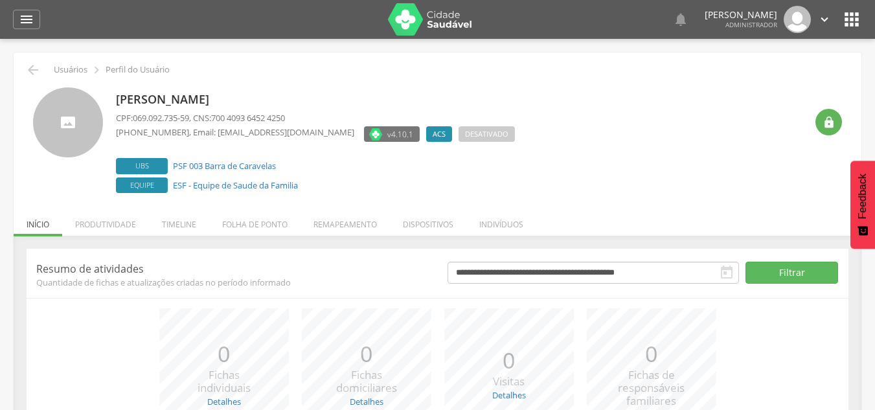
click at [360, 221] on li "Remapeamento" at bounding box center [344, 221] width 89 height 30
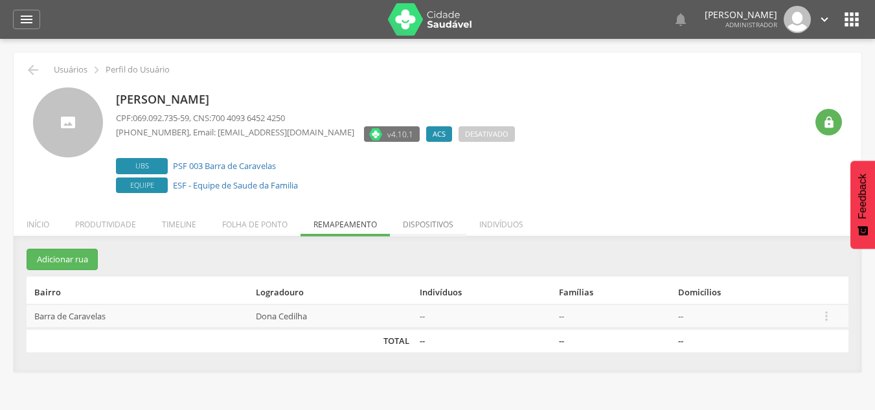
click at [407, 224] on li "Dispositivos" at bounding box center [428, 221] width 76 height 30
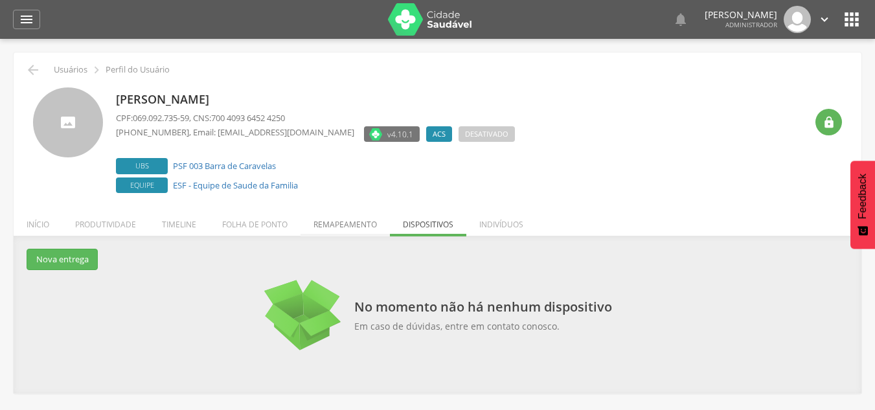
click at [357, 221] on li "Remapeamento" at bounding box center [344, 221] width 89 height 30
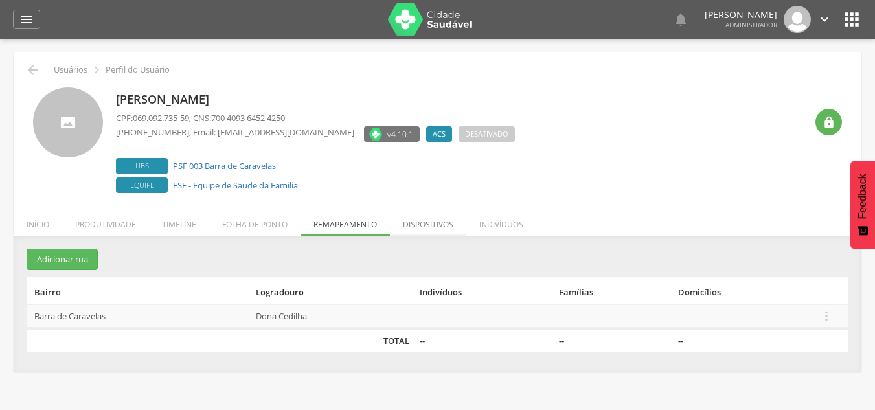
click at [429, 221] on li "Dispositivos" at bounding box center [428, 221] width 76 height 30
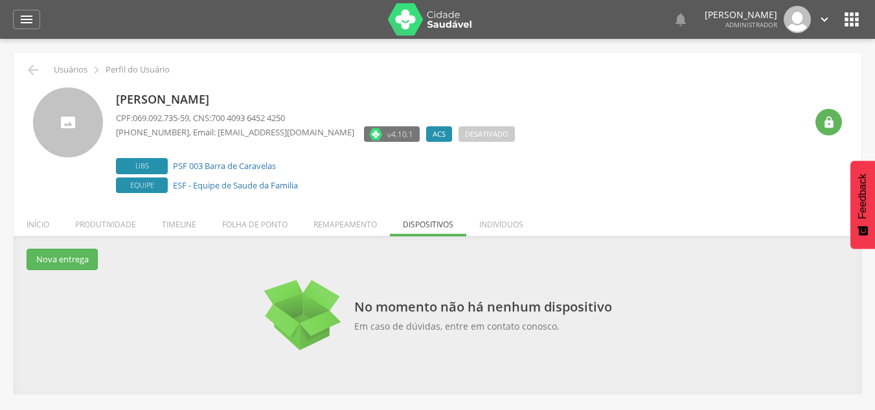
click at [508, 216] on li "Indivíduos" at bounding box center [501, 221] width 70 height 30
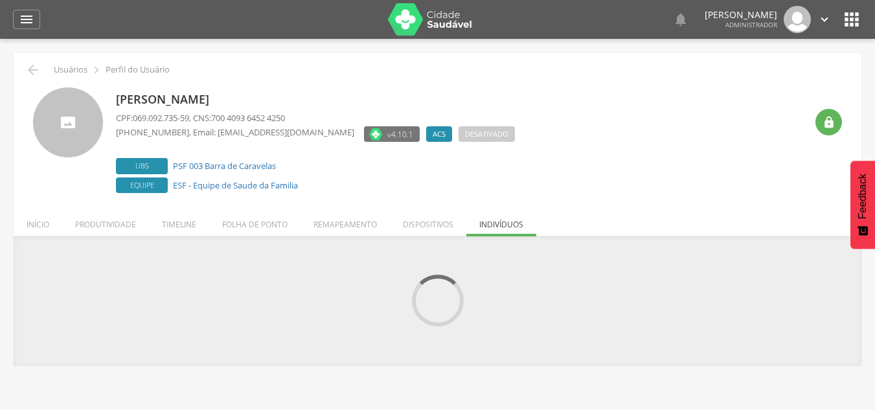
drag, startPoint x: 411, startPoint y: 218, endPoint x: 400, endPoint y: 220, distance: 11.3
click at [411, 217] on li "Dispositivos" at bounding box center [428, 221] width 76 height 30
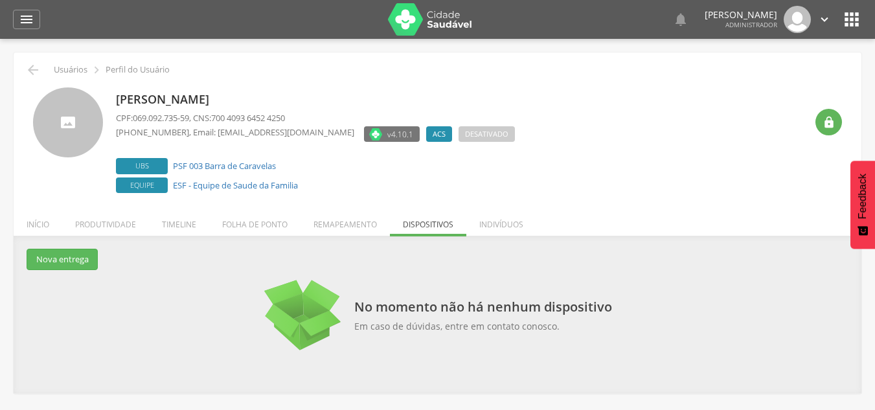
click at [339, 225] on li "Remapeamento" at bounding box center [344, 221] width 89 height 30
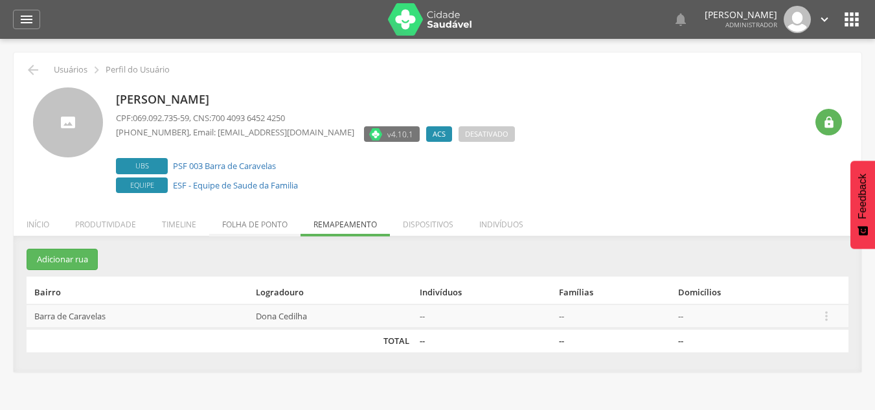
click at [245, 232] on li "Folha de ponto" at bounding box center [254, 221] width 91 height 30
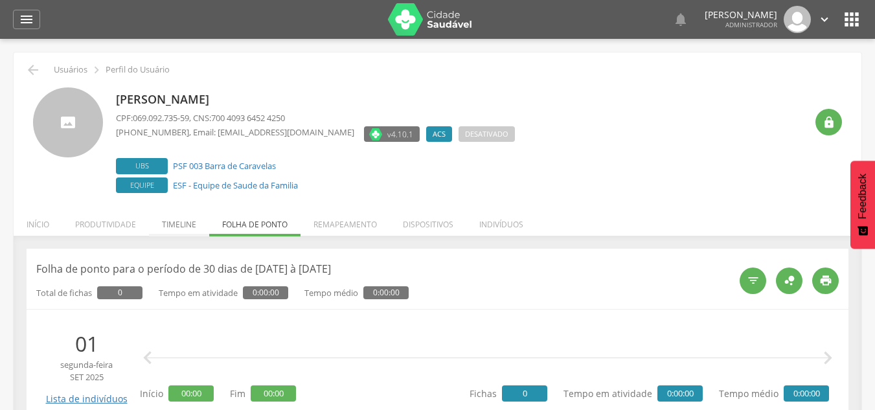
click at [178, 219] on li "Timeline" at bounding box center [179, 221] width 60 height 30
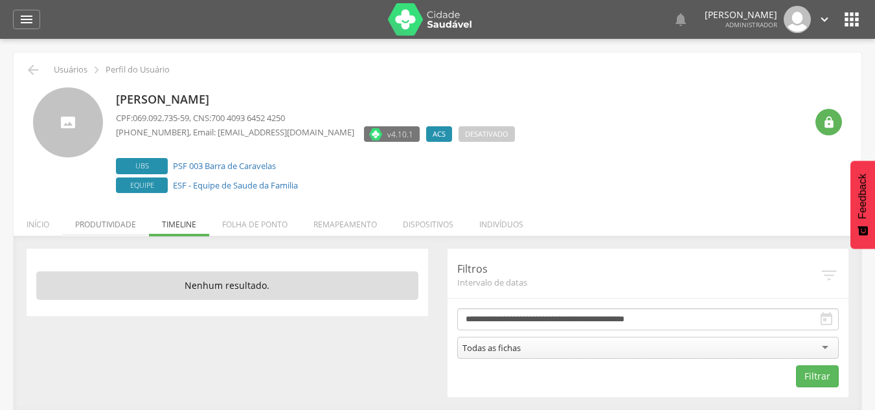
click at [132, 225] on li "Produtividade" at bounding box center [105, 221] width 87 height 30
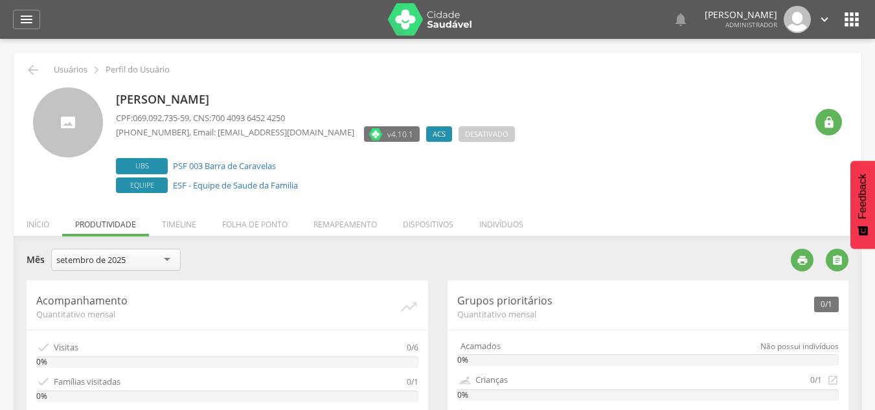
click at [409, 223] on li "Dispositivos" at bounding box center [428, 221] width 76 height 30
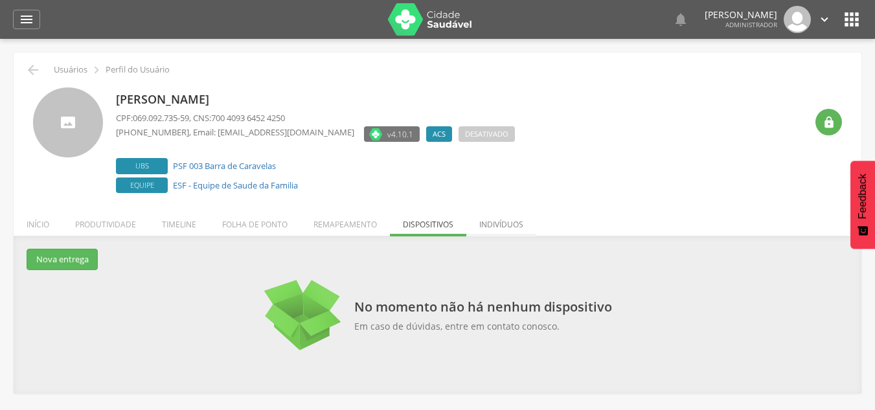
click at [488, 225] on li "Indivíduos" at bounding box center [501, 221] width 70 height 30
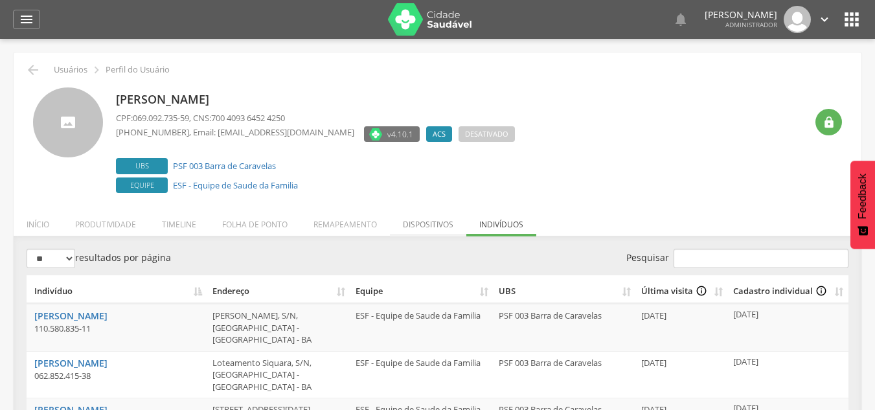
click at [420, 223] on li "Dispositivos" at bounding box center [428, 221] width 76 height 30
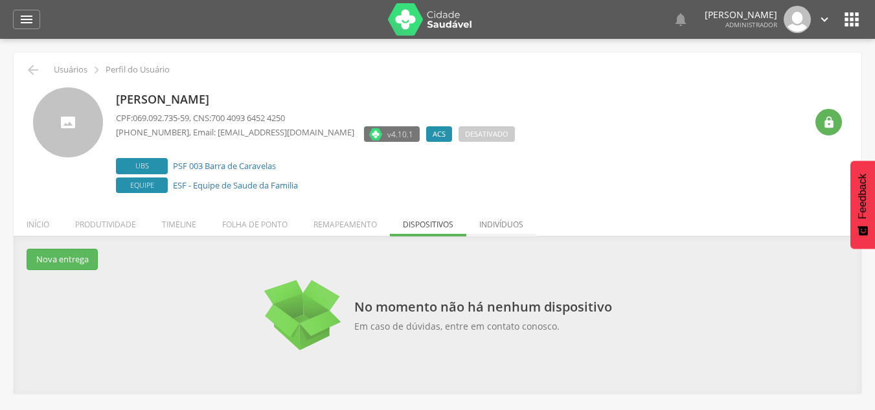
click at [494, 227] on li "Indivíduos" at bounding box center [501, 221] width 70 height 30
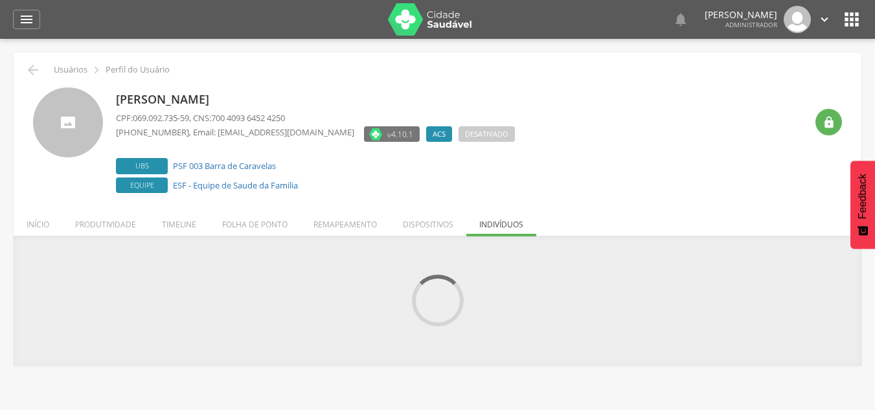
click at [445, 226] on li "Dispositivos" at bounding box center [428, 221] width 76 height 30
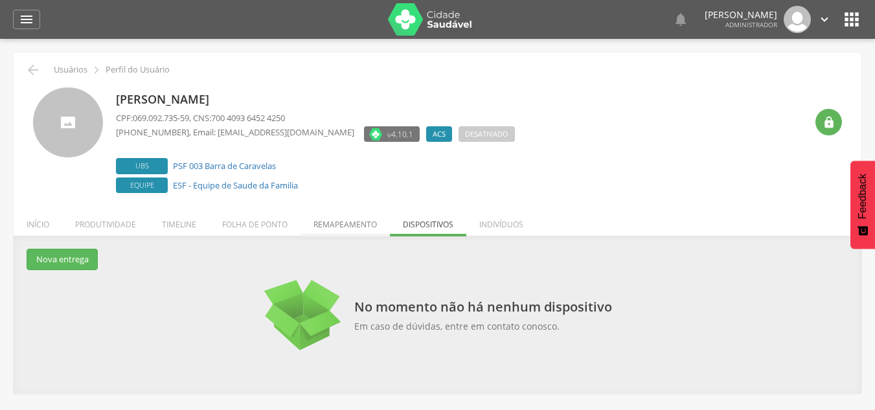
click at [344, 211] on li "Remapeamento" at bounding box center [344, 221] width 89 height 30
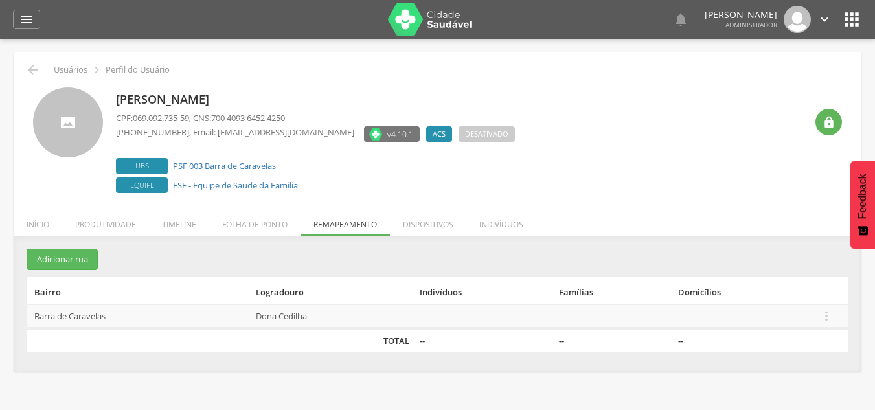
click at [287, 222] on li "Folha de ponto" at bounding box center [254, 221] width 91 height 30
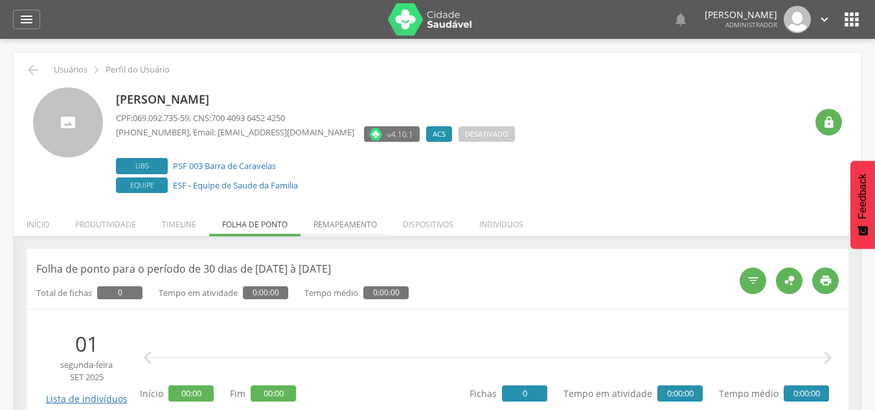
click at [368, 223] on li "Remapeamento" at bounding box center [344, 221] width 89 height 30
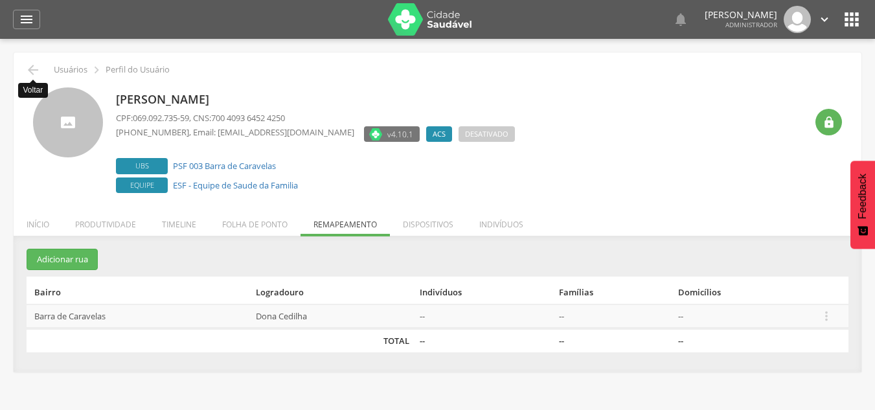
click at [37, 61] on div " Voltar Usuários  Perfil do Usuário [PERSON_NAME] CPF: 069.092.735-59 , CNS: …" at bounding box center [438, 211] width 848 height 319
click at [28, 71] on icon "" at bounding box center [33, 70] width 16 height 16
